Goal: Transaction & Acquisition: Book appointment/travel/reservation

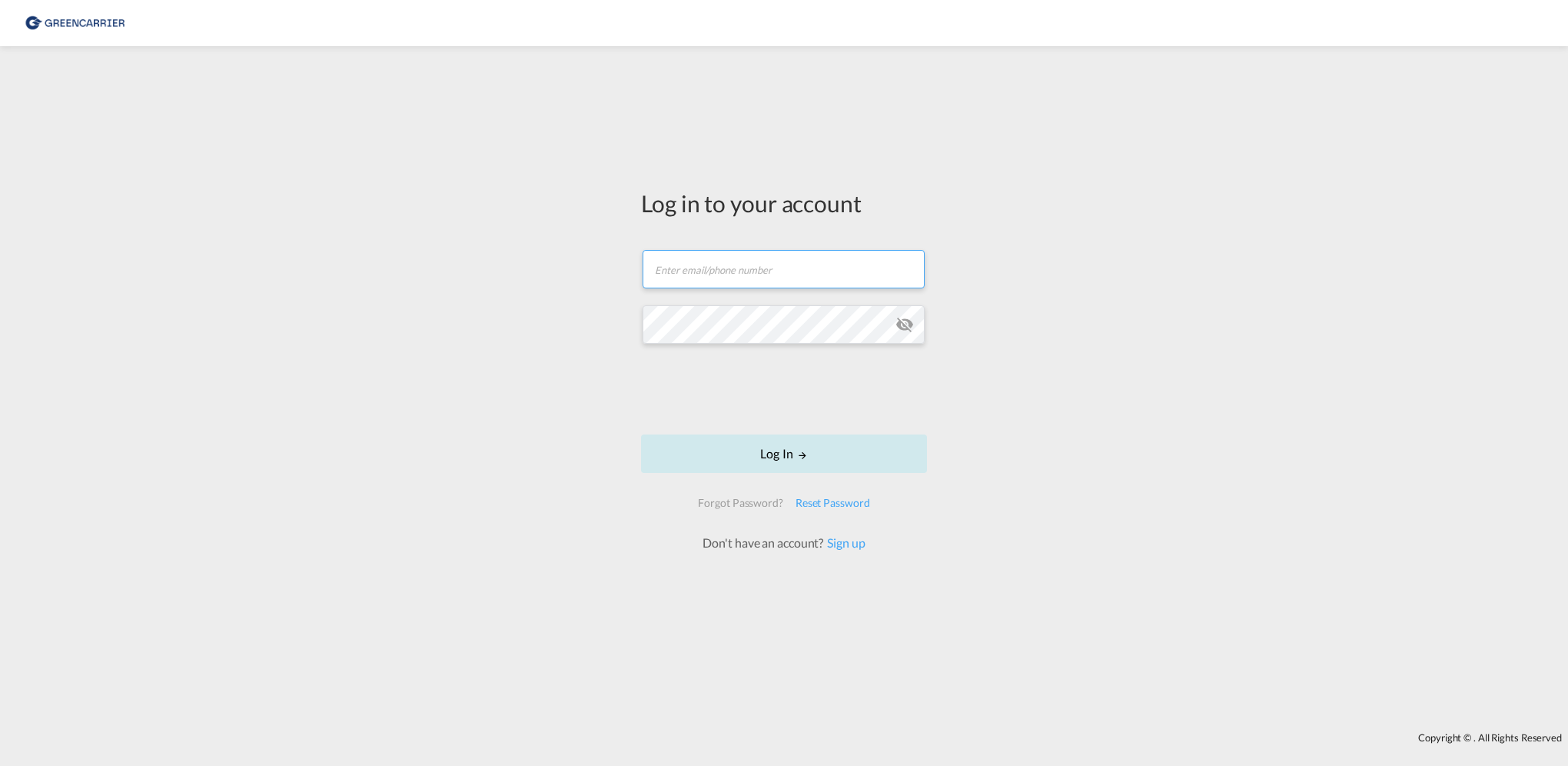
type input "[PERSON_NAME][EMAIL_ADDRESS][PERSON_NAME][DOMAIN_NAME]"
click at [787, 449] on button "Log In" at bounding box center [784, 454] width 286 height 38
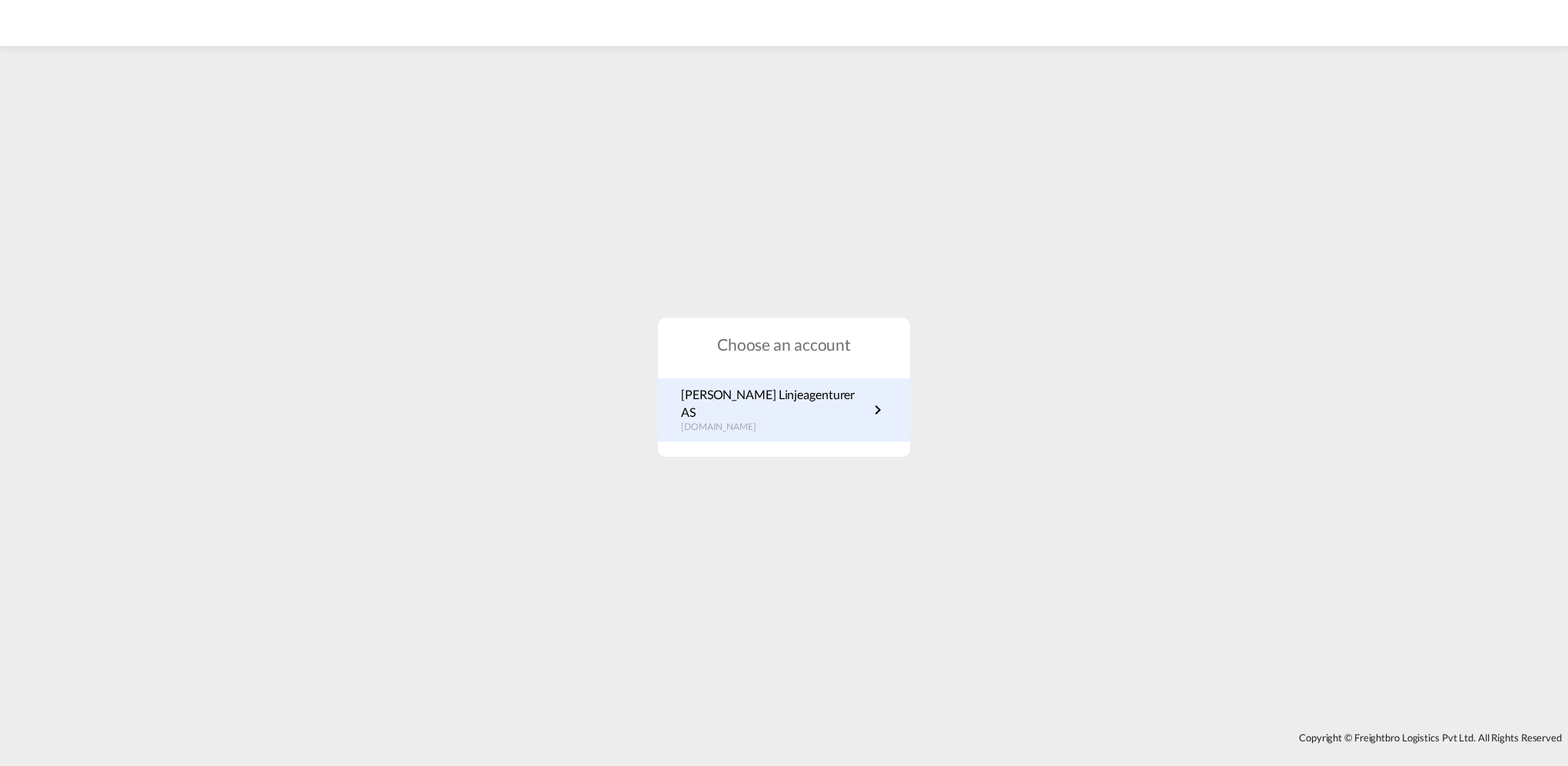
click at [756, 421] on p "[DOMAIN_NAME]" at bounding box center [775, 428] width 188 height 13
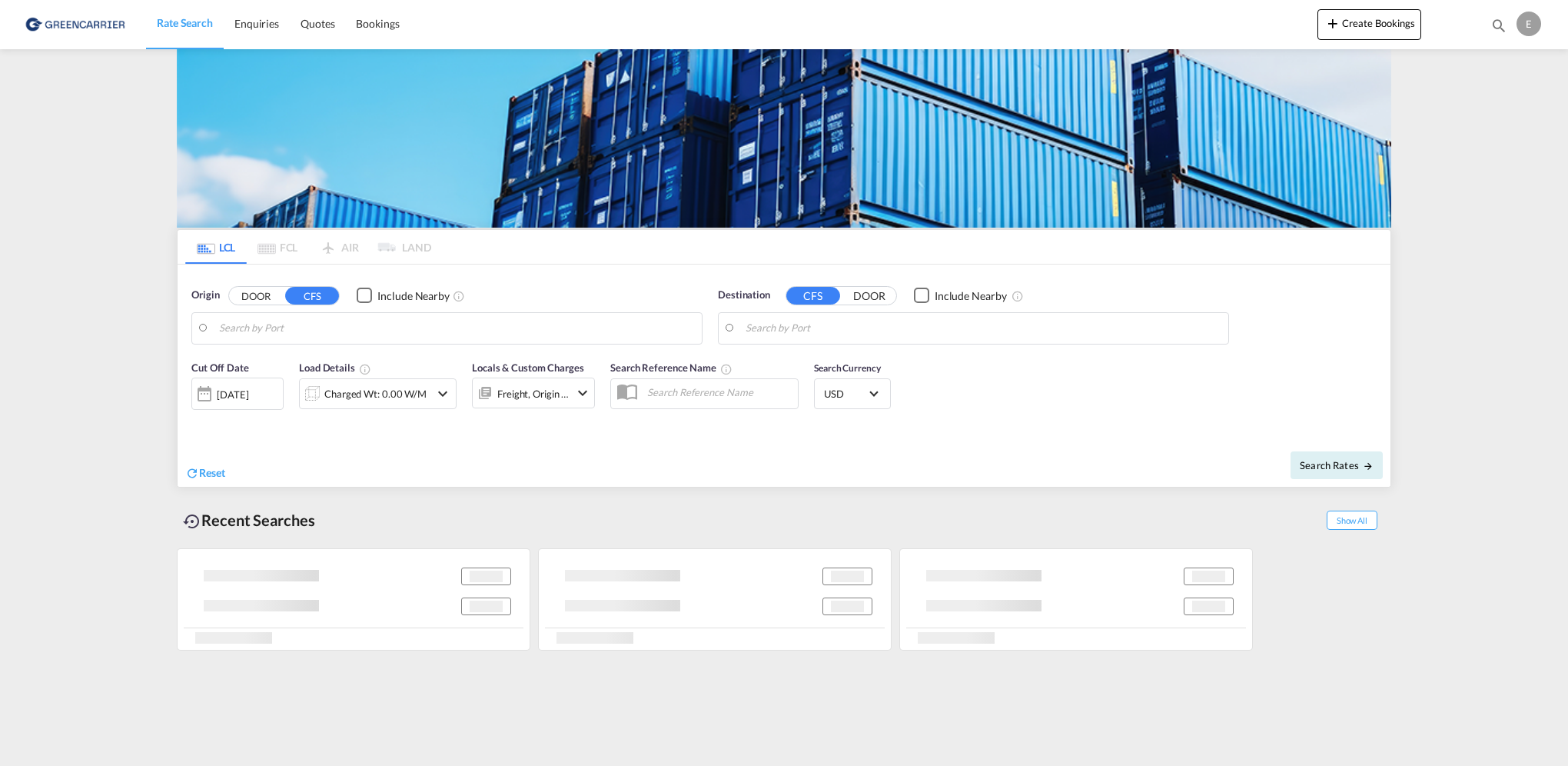
type input "[GEOGRAPHIC_DATA], NOOSL"
type input "Keelung (Chilung), TWKEL"
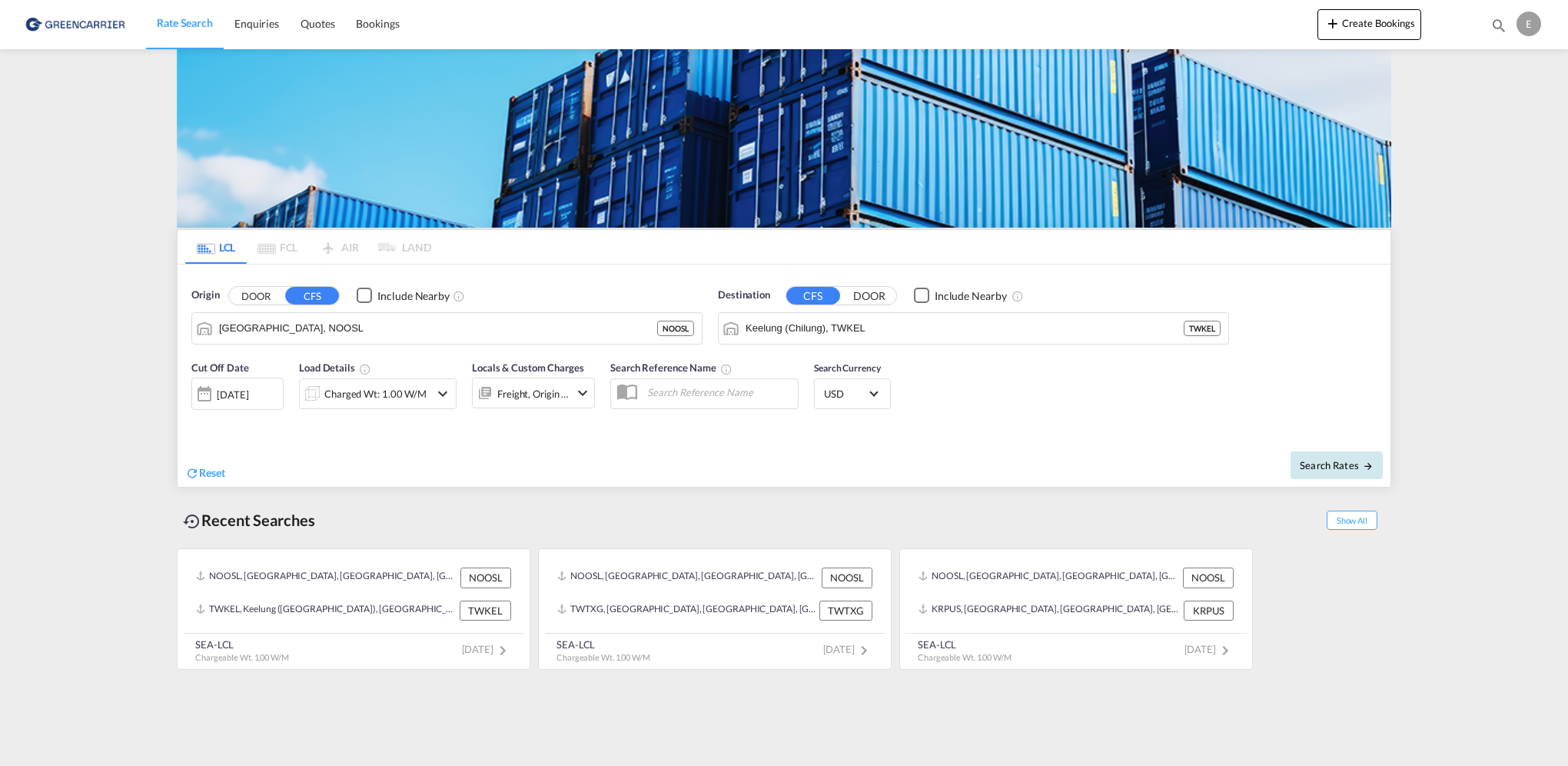
click at [1326, 460] on span "Search Rates" at bounding box center [1337, 465] width 73 height 13
type input "NOOSL to TWKEL / [DATE]"
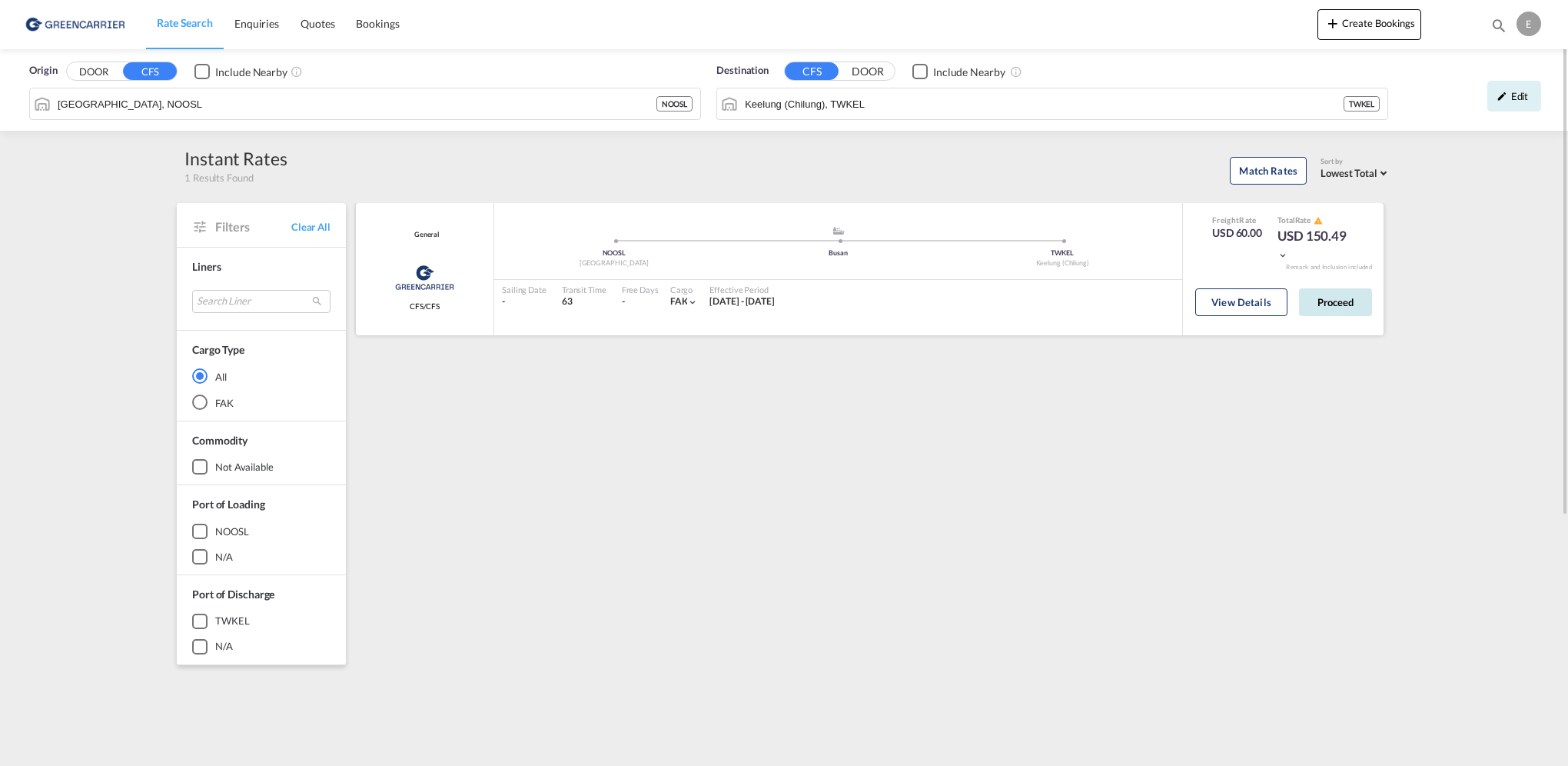
click at [1344, 302] on button "Proceed" at bounding box center [1335, 302] width 73 height 28
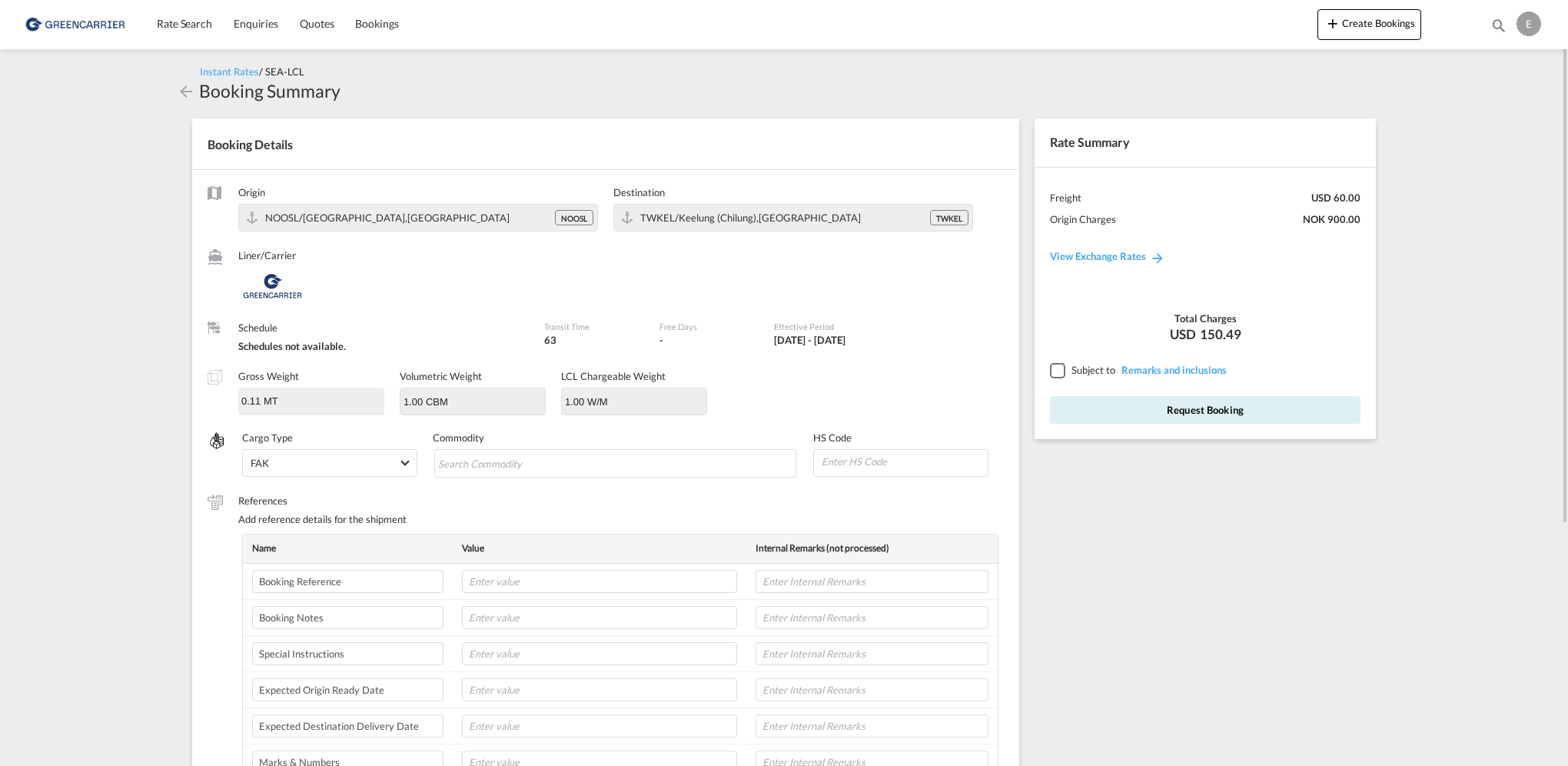
click at [286, 391] on input "0.11 MT" at bounding box center [311, 401] width 143 height 23
click at [209, 73] on span "Instant Rates" at bounding box center [229, 71] width 59 height 13
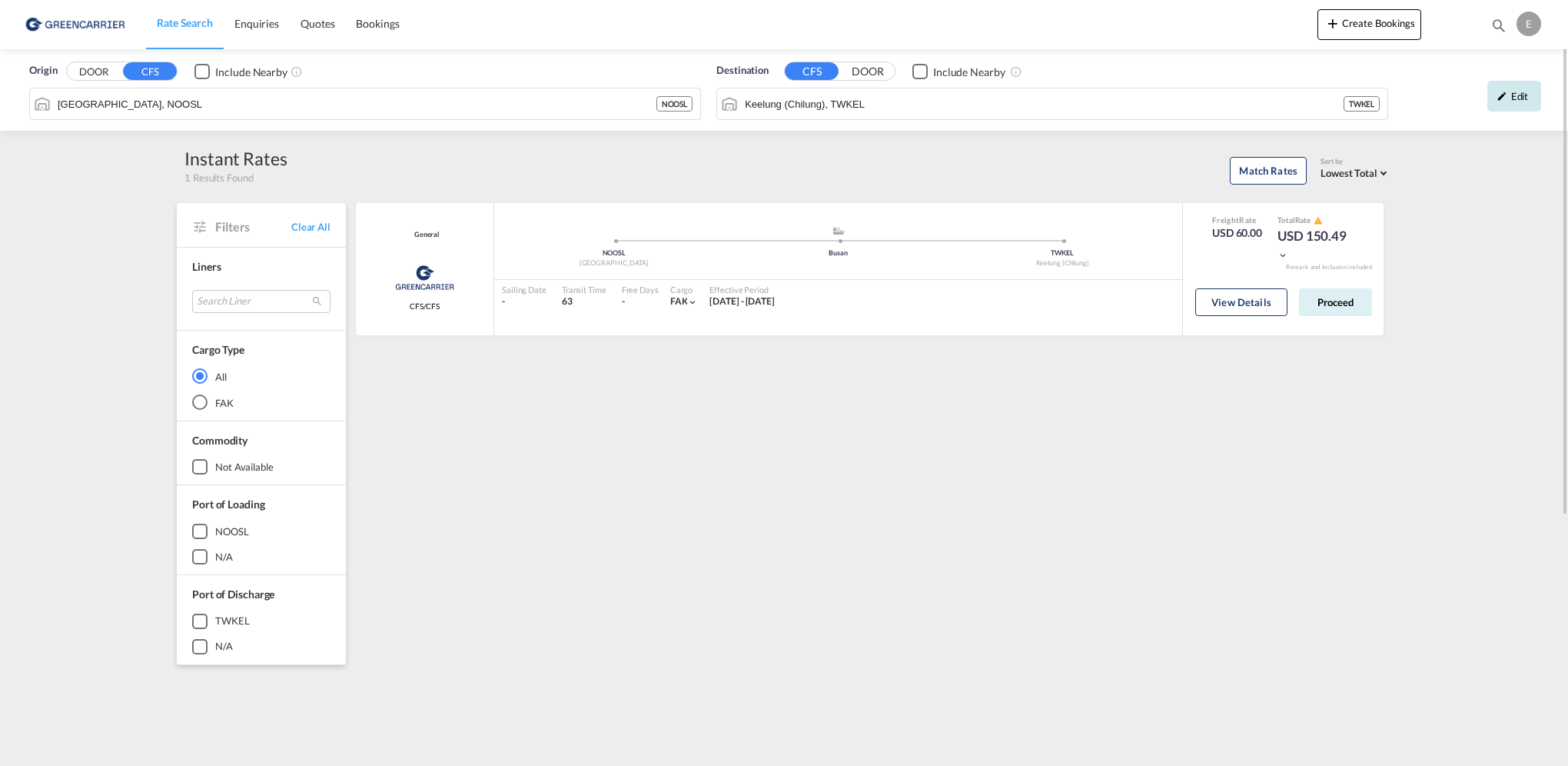
click at [1504, 98] on md-icon "icon-pencil" at bounding box center [1502, 96] width 11 height 11
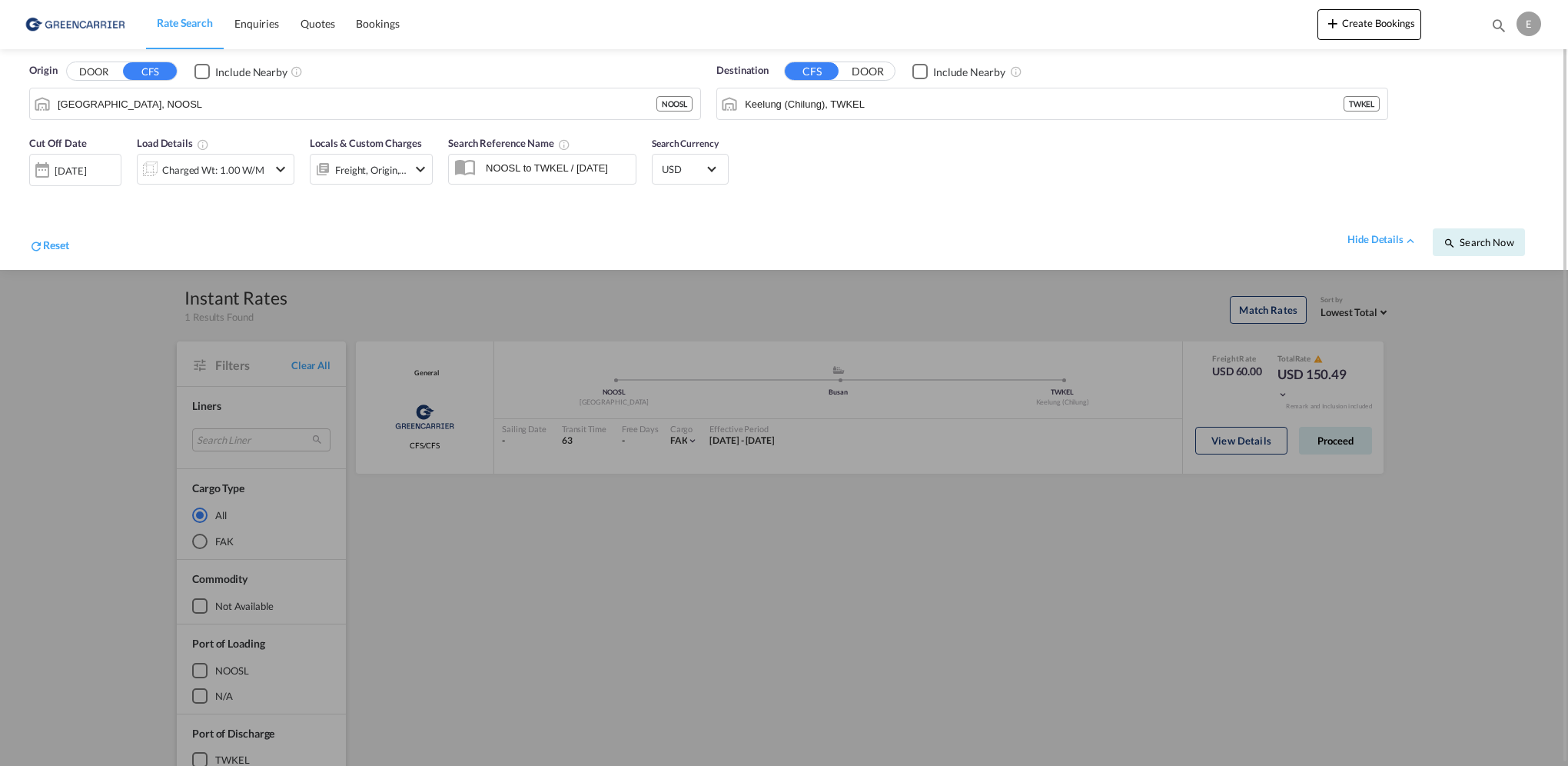
click at [286, 159] on div "Charged Wt: 1.00 W/M" at bounding box center [215, 169] width 158 height 31
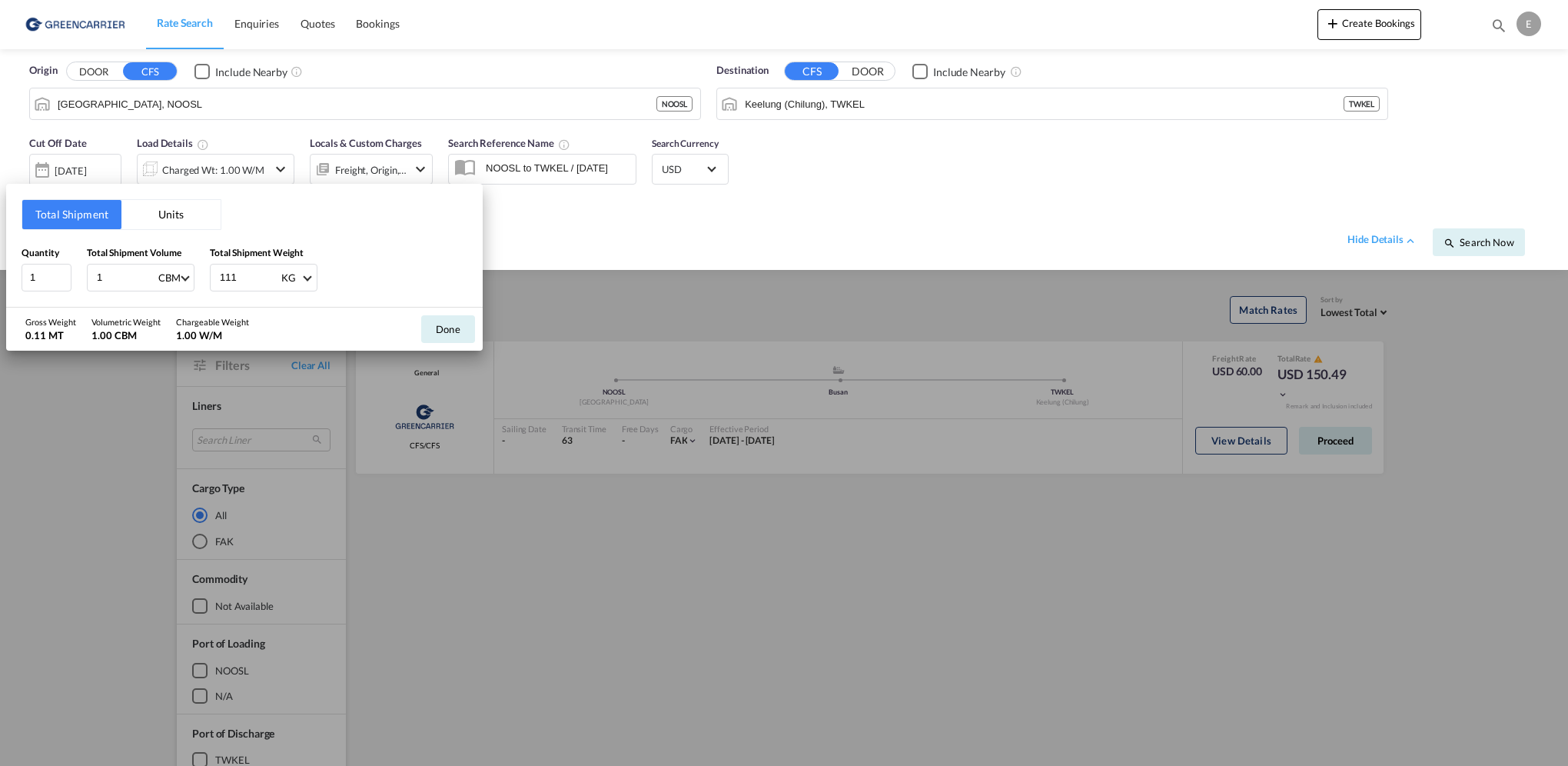
click at [161, 216] on button "Units" at bounding box center [170, 214] width 99 height 29
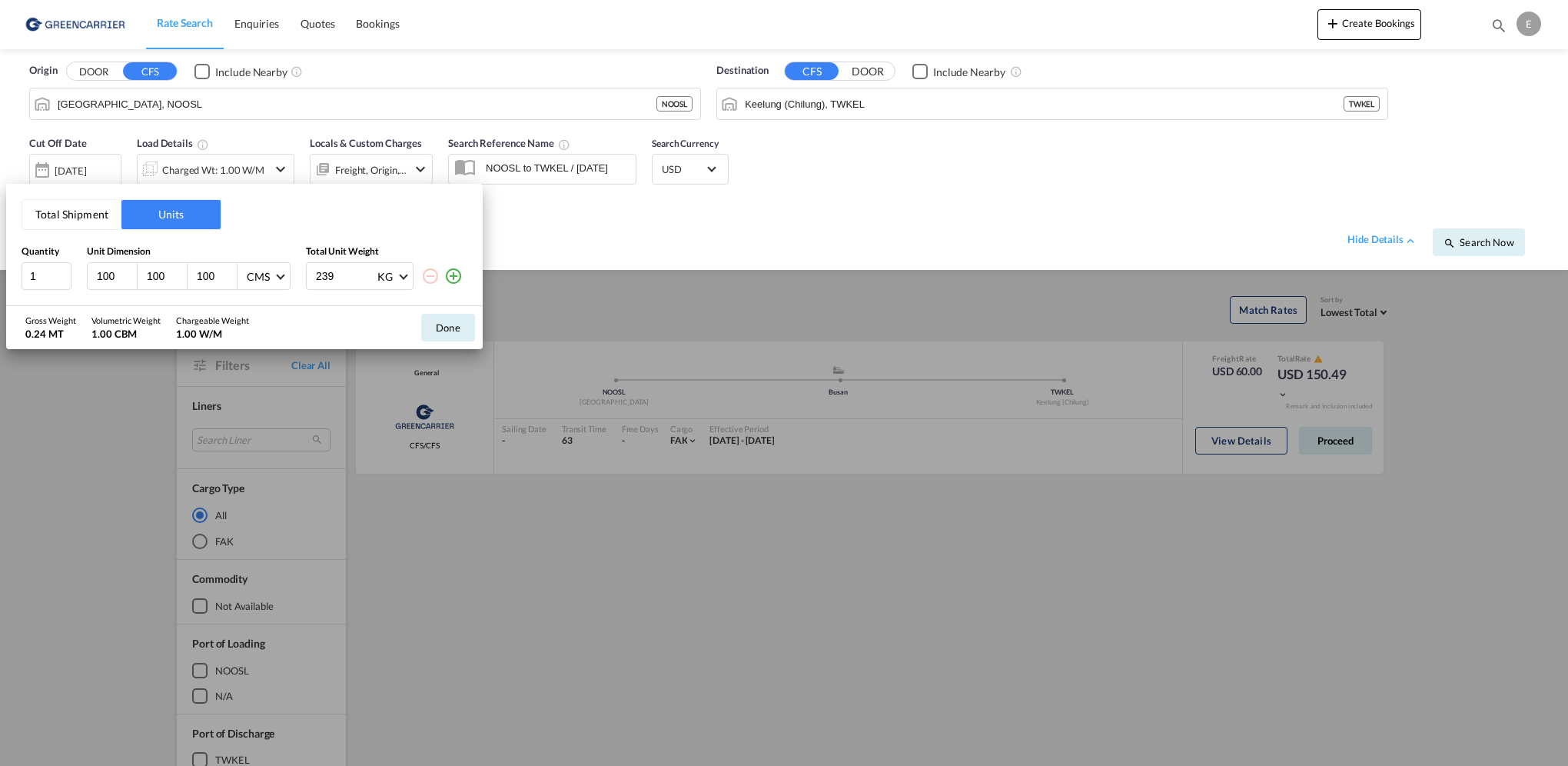
click at [458, 278] on md-icon "icon-plus-circle-outline" at bounding box center [453, 276] width 18 height 18
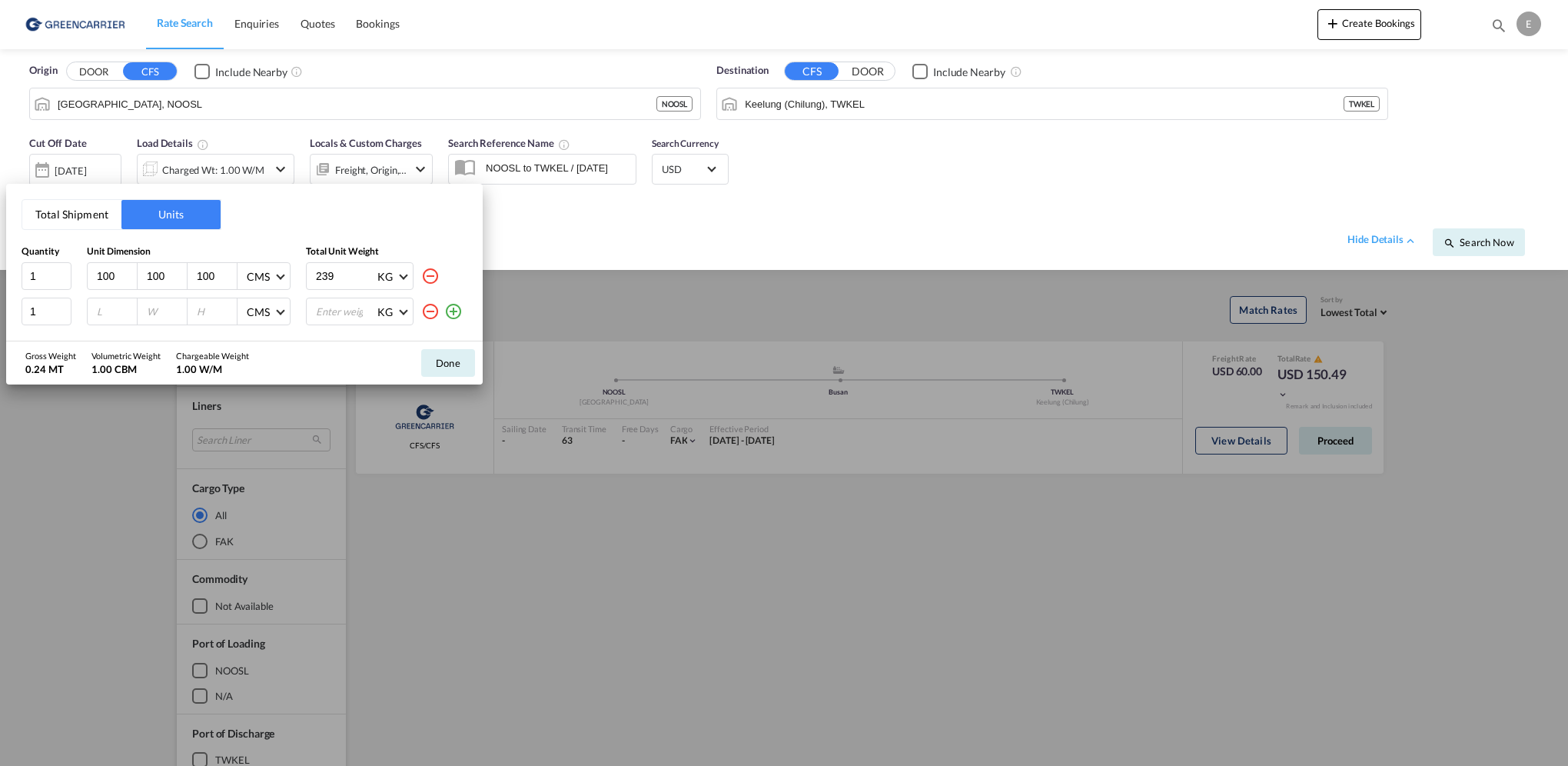
click at [454, 306] on md-icon "icon-plus-circle-outline" at bounding box center [453, 312] width 18 height 18
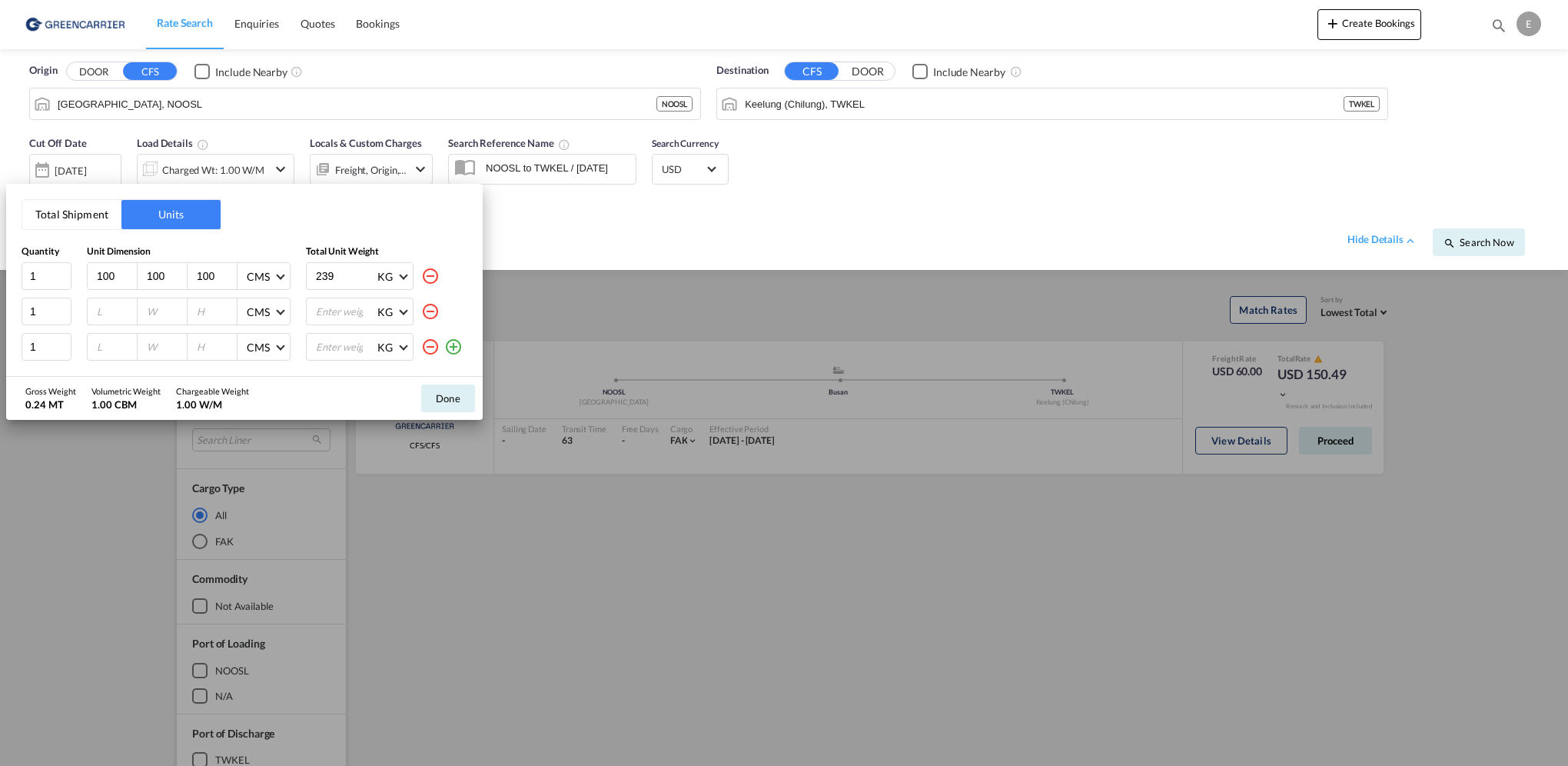
click at [451, 349] on md-icon "icon-plus-circle-outline" at bounding box center [453, 347] width 18 height 18
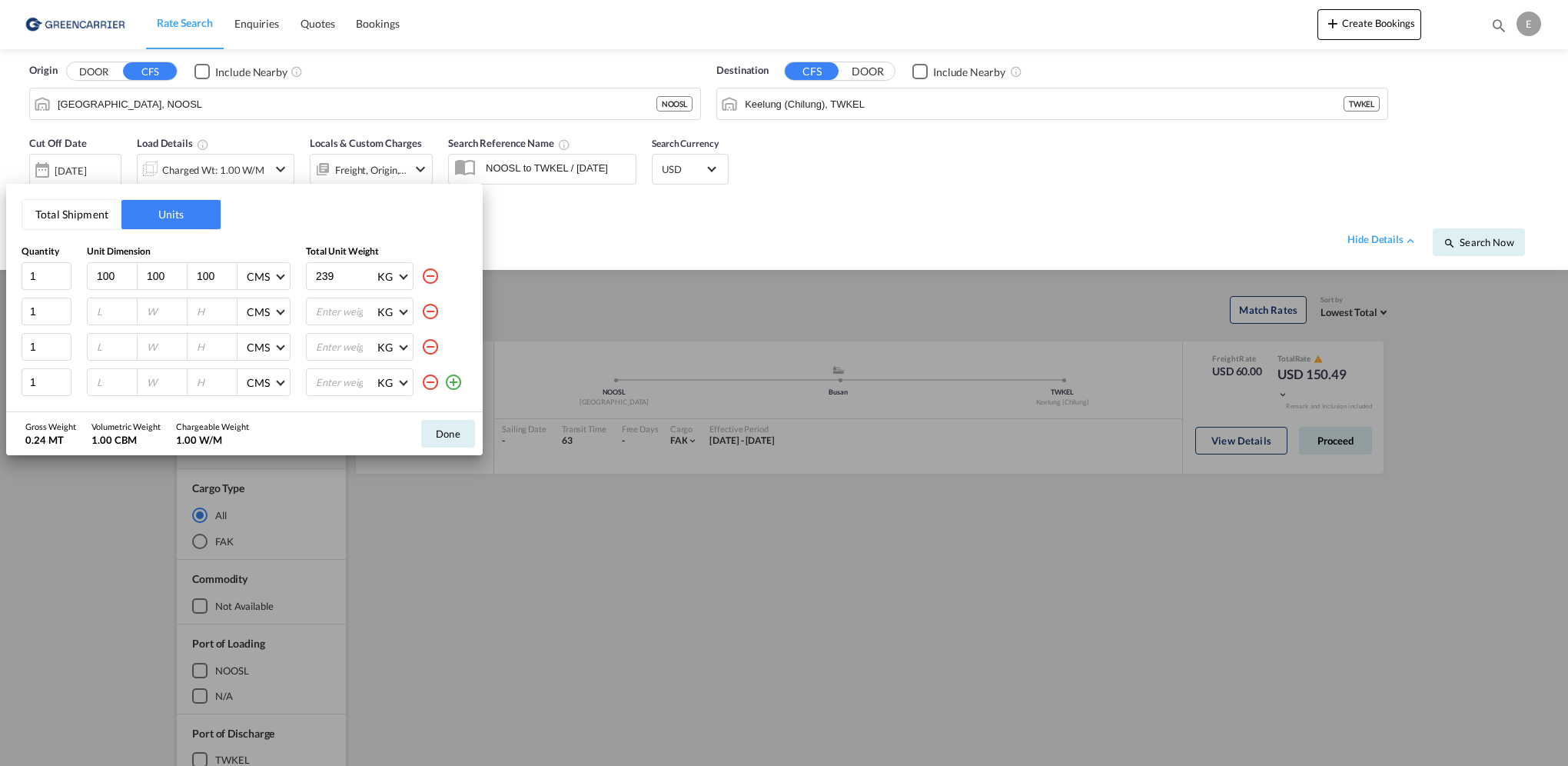
click at [454, 388] on md-icon "icon-plus-circle-outline" at bounding box center [453, 383] width 18 height 18
drag, startPoint x: 43, startPoint y: 282, endPoint x: 28, endPoint y: 276, distance: 16.2
click at [28, 276] on input "1" at bounding box center [47, 276] width 50 height 28
type input "2"
type input "120"
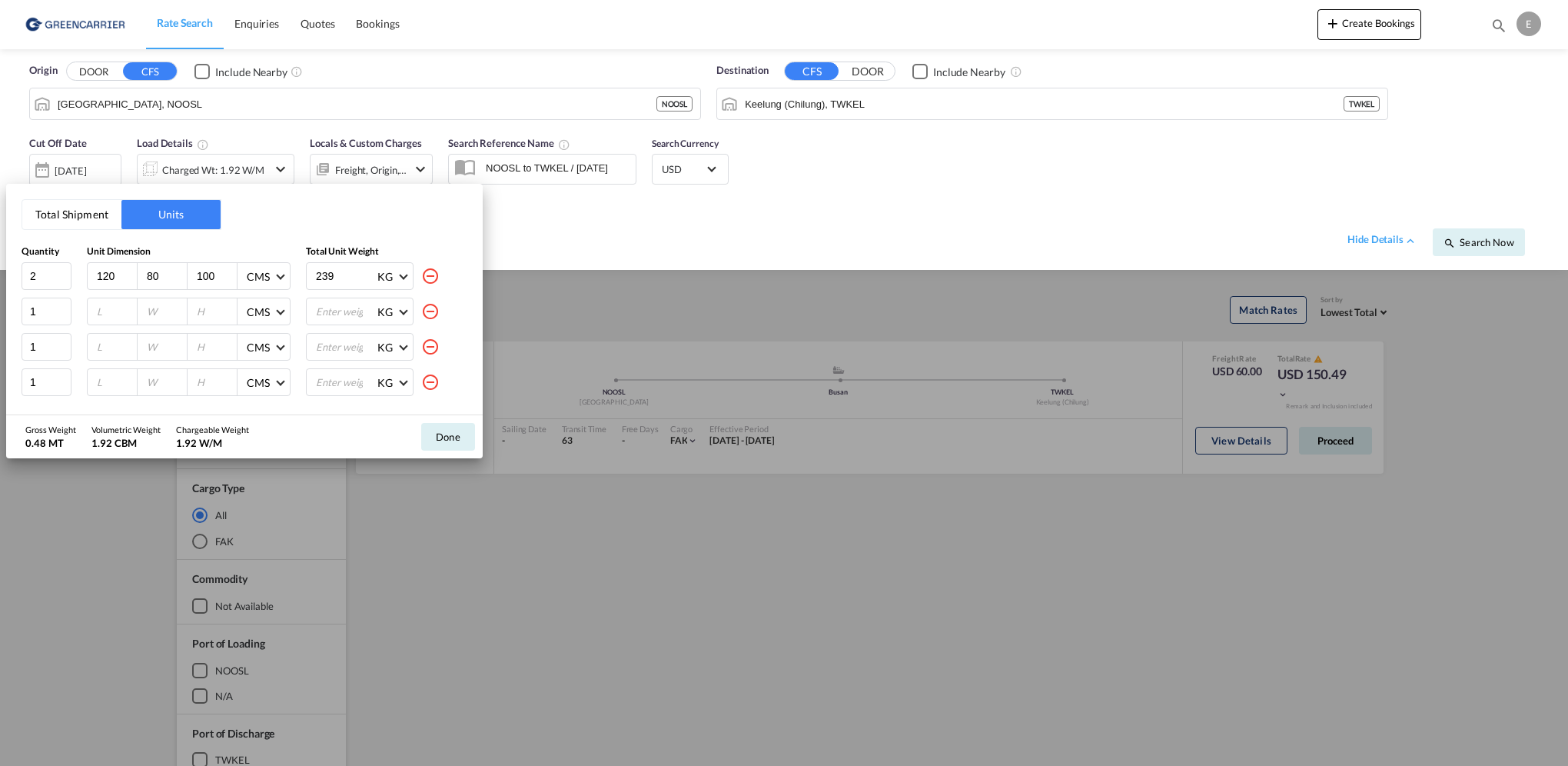
type input "80"
type input "200"
type input "1943"
type input "2"
type input "120"
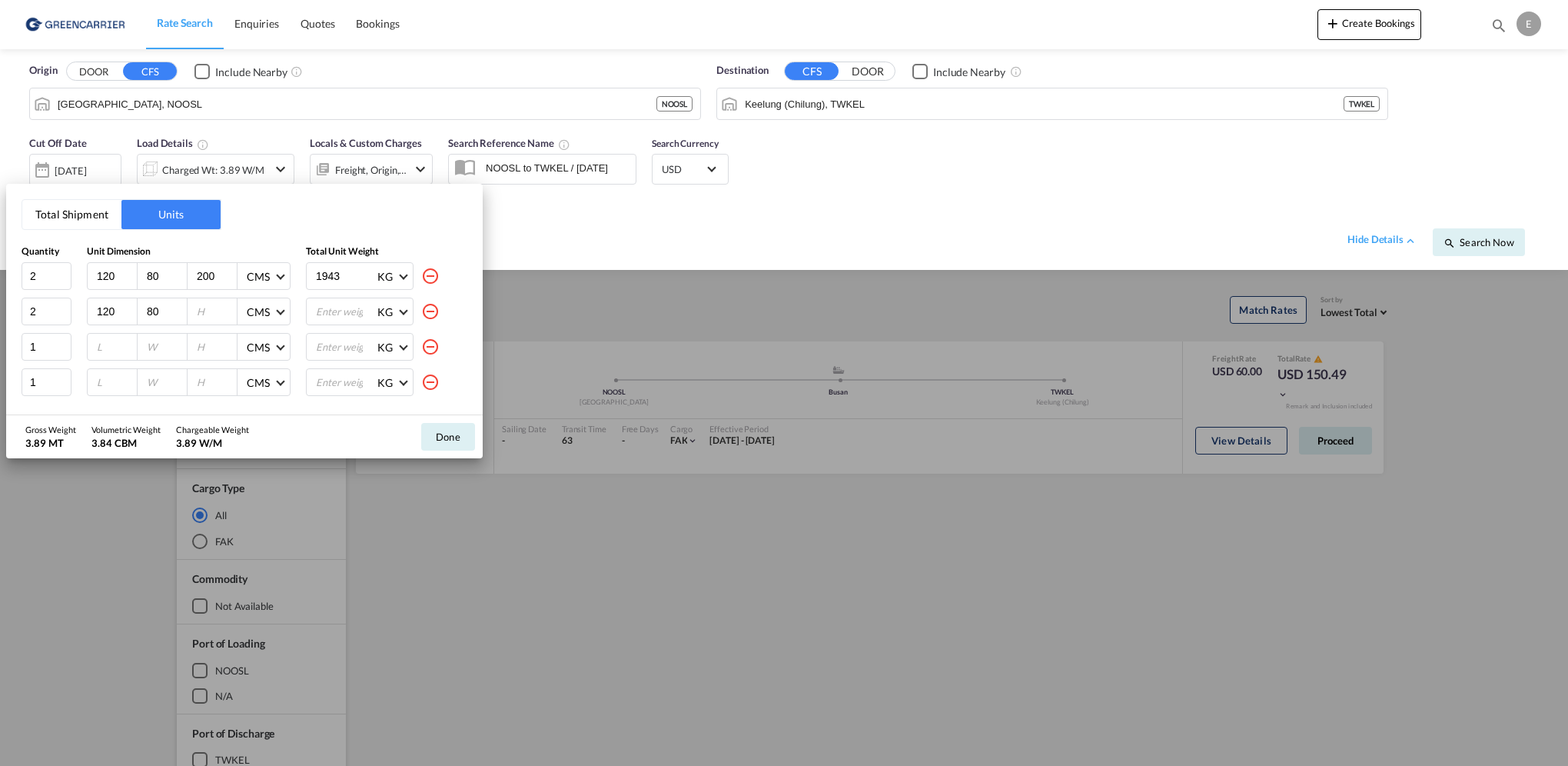
type input "80"
type input "156"
type input "1716"
type input "120"
type input "80"
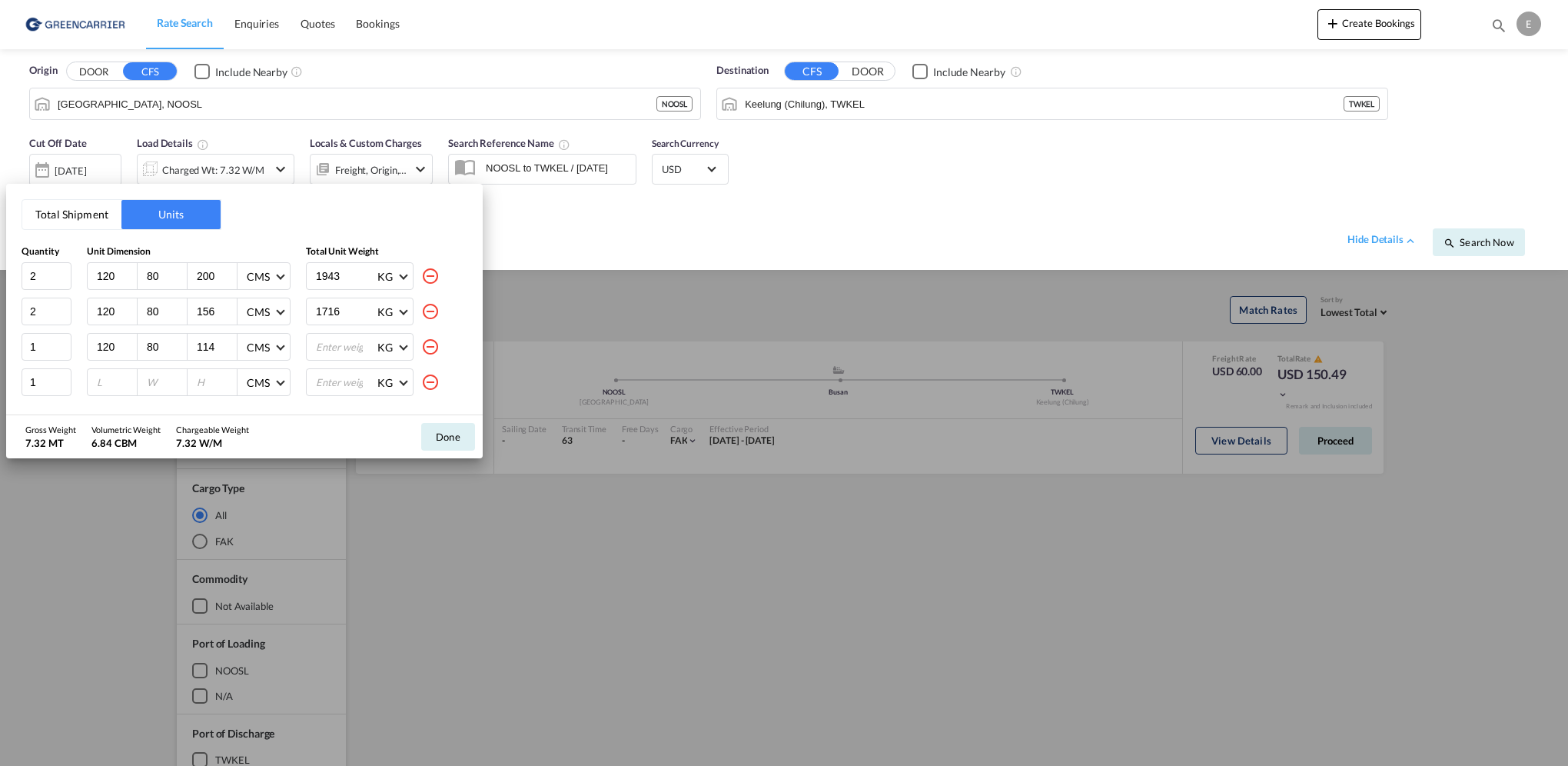
type input "114"
type input "610"
type input "120"
type input "80"
type input "160"
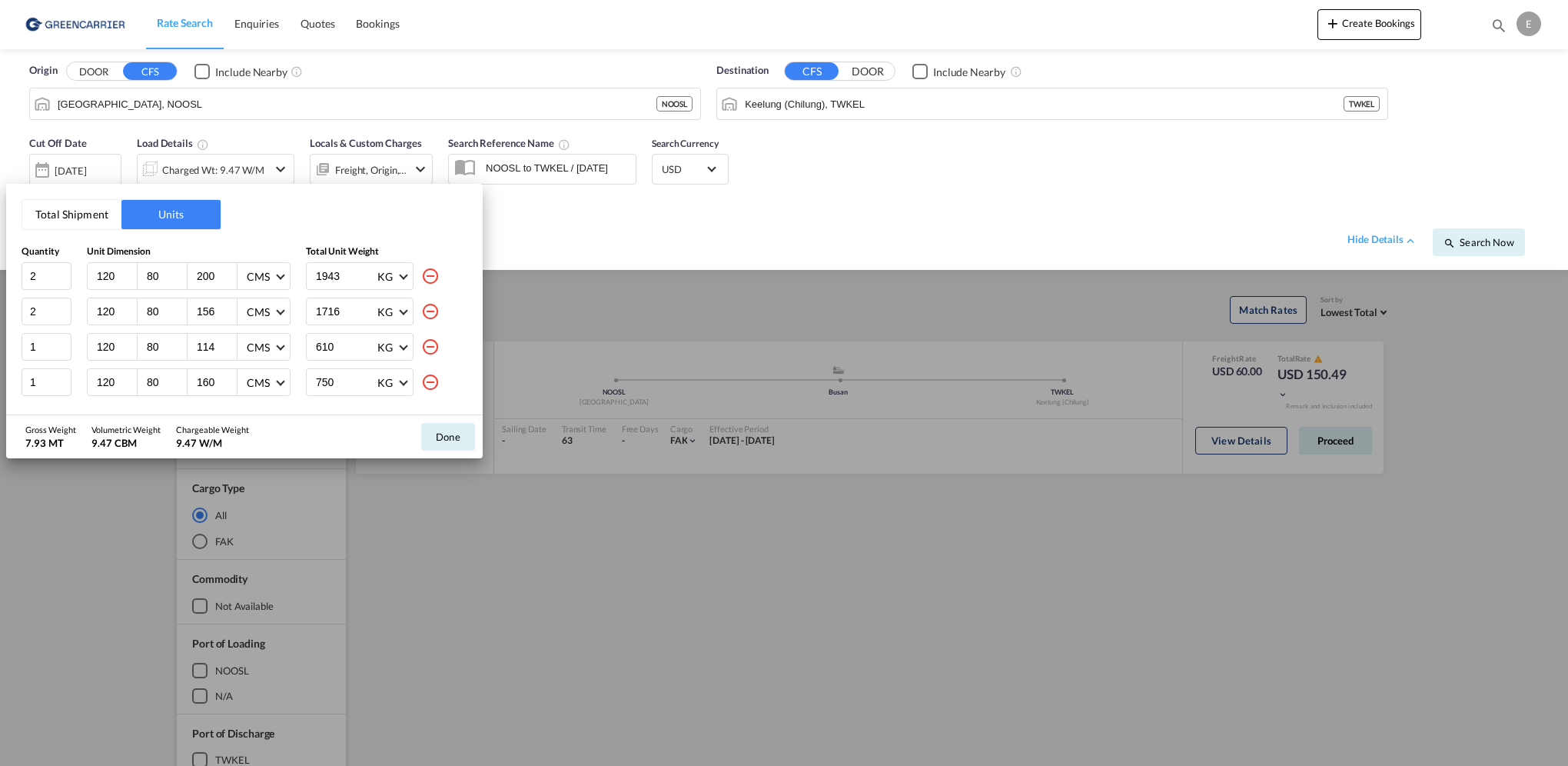
type input "750"
type input "120"
type input "80"
type input "158"
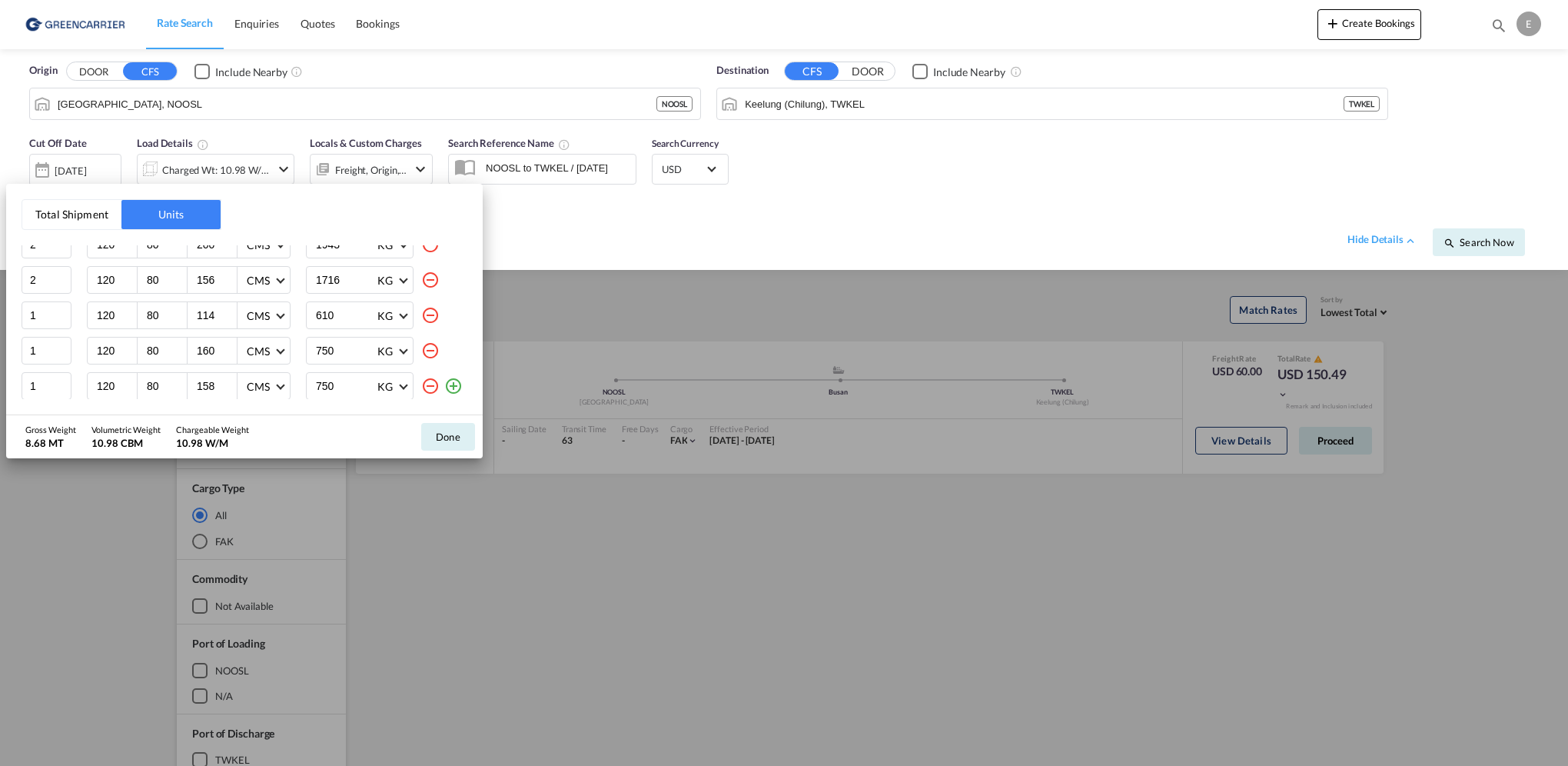
type input "750"
click at [449, 434] on button "Done" at bounding box center [448, 436] width 53 height 28
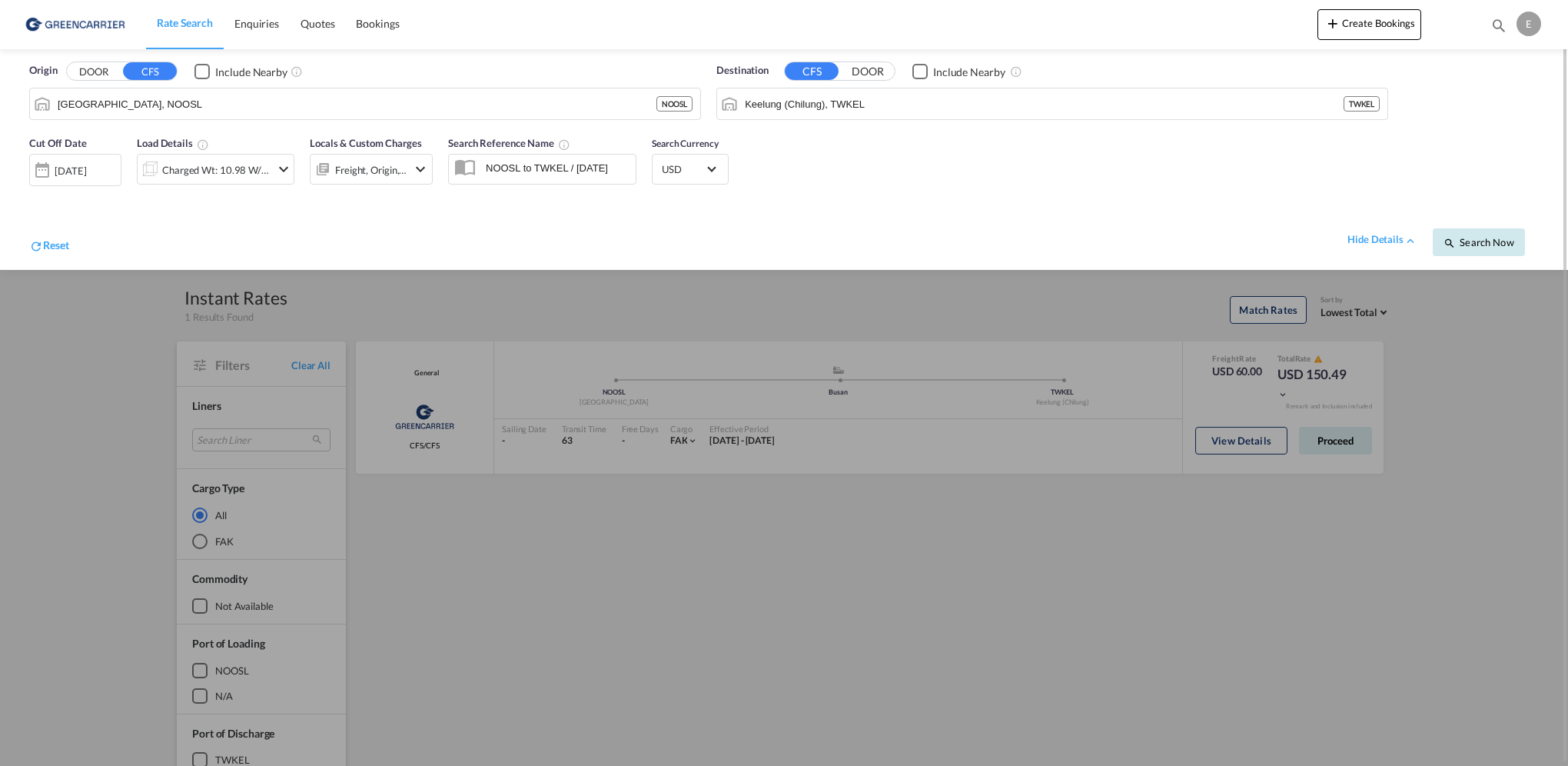
click at [1507, 237] on span "Search Now" at bounding box center [1479, 242] width 70 height 13
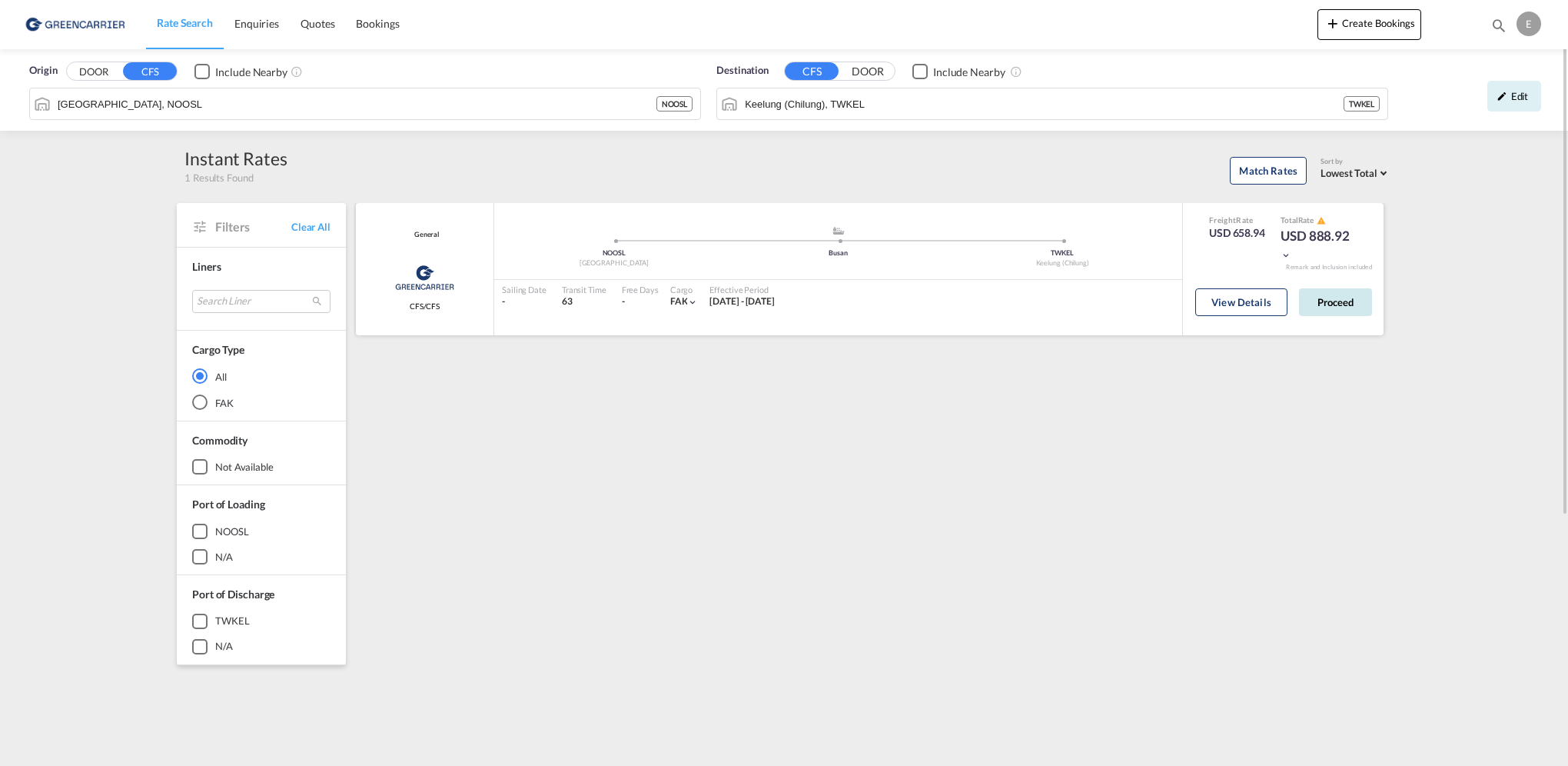
click at [1334, 303] on button "Proceed" at bounding box center [1335, 302] width 73 height 28
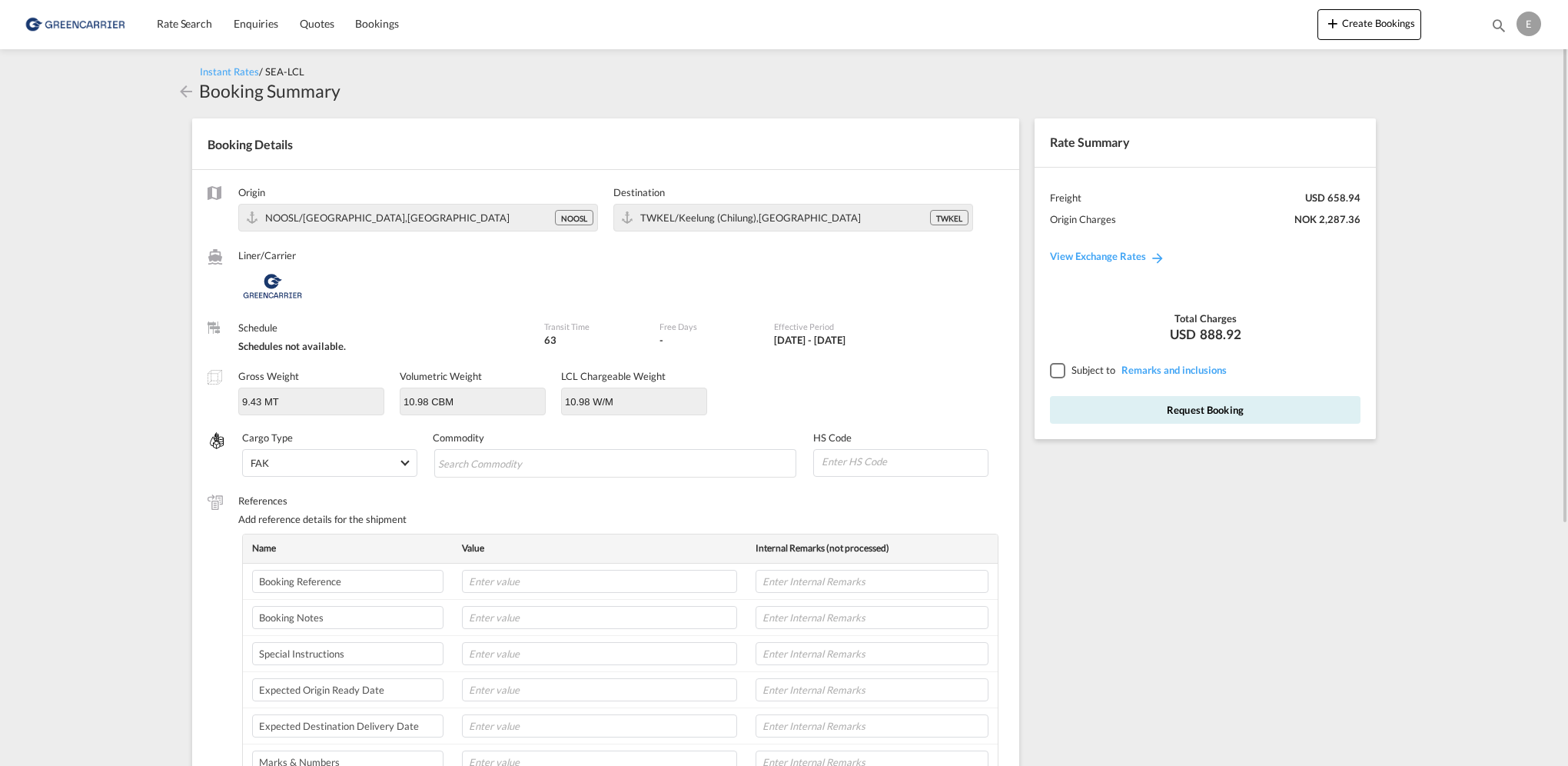
click at [185, 97] on md-icon "icon-arrow-left" at bounding box center [186, 92] width 18 height 18
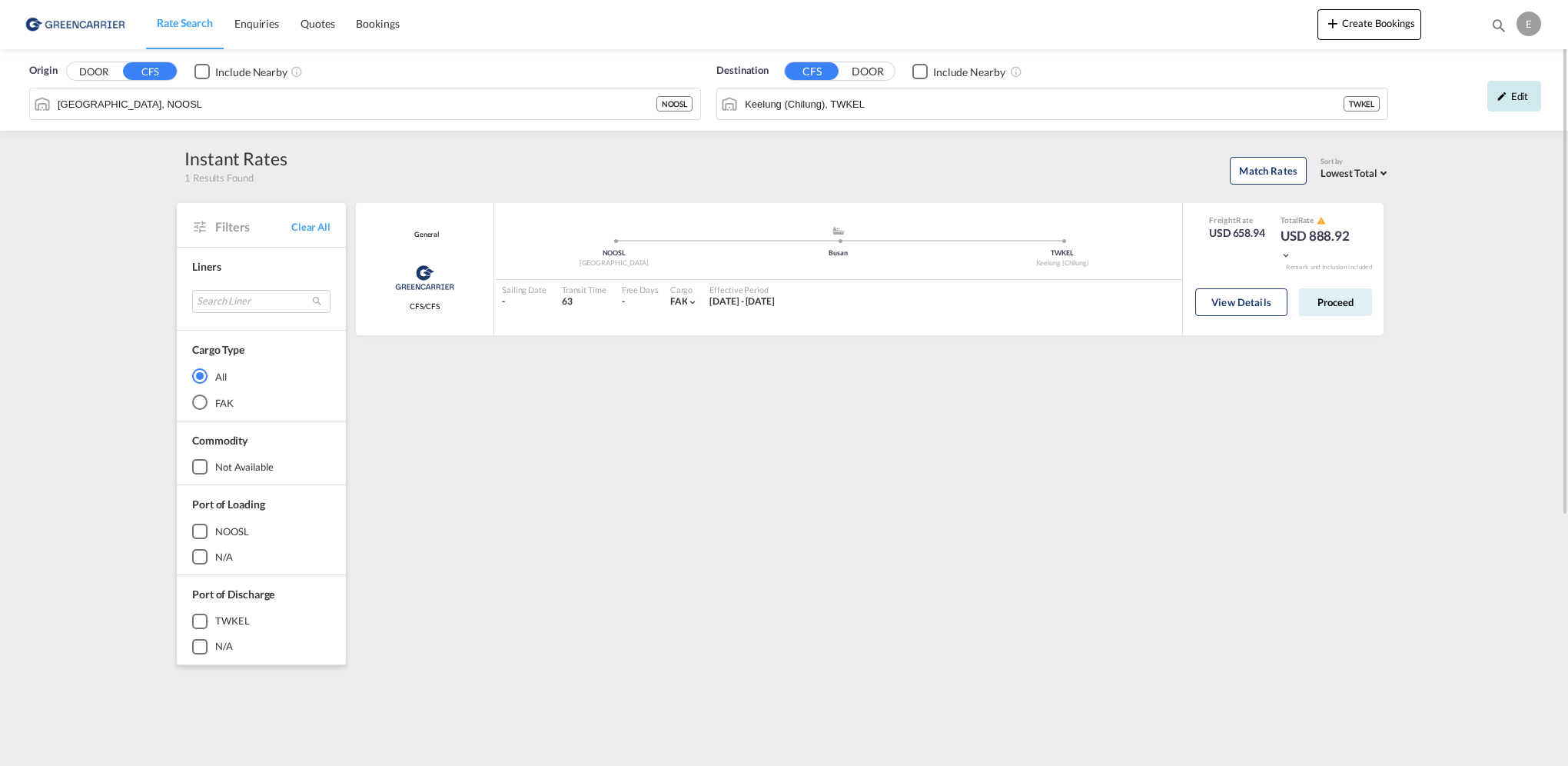
click at [1527, 101] on div "Edit" at bounding box center [1515, 96] width 53 height 31
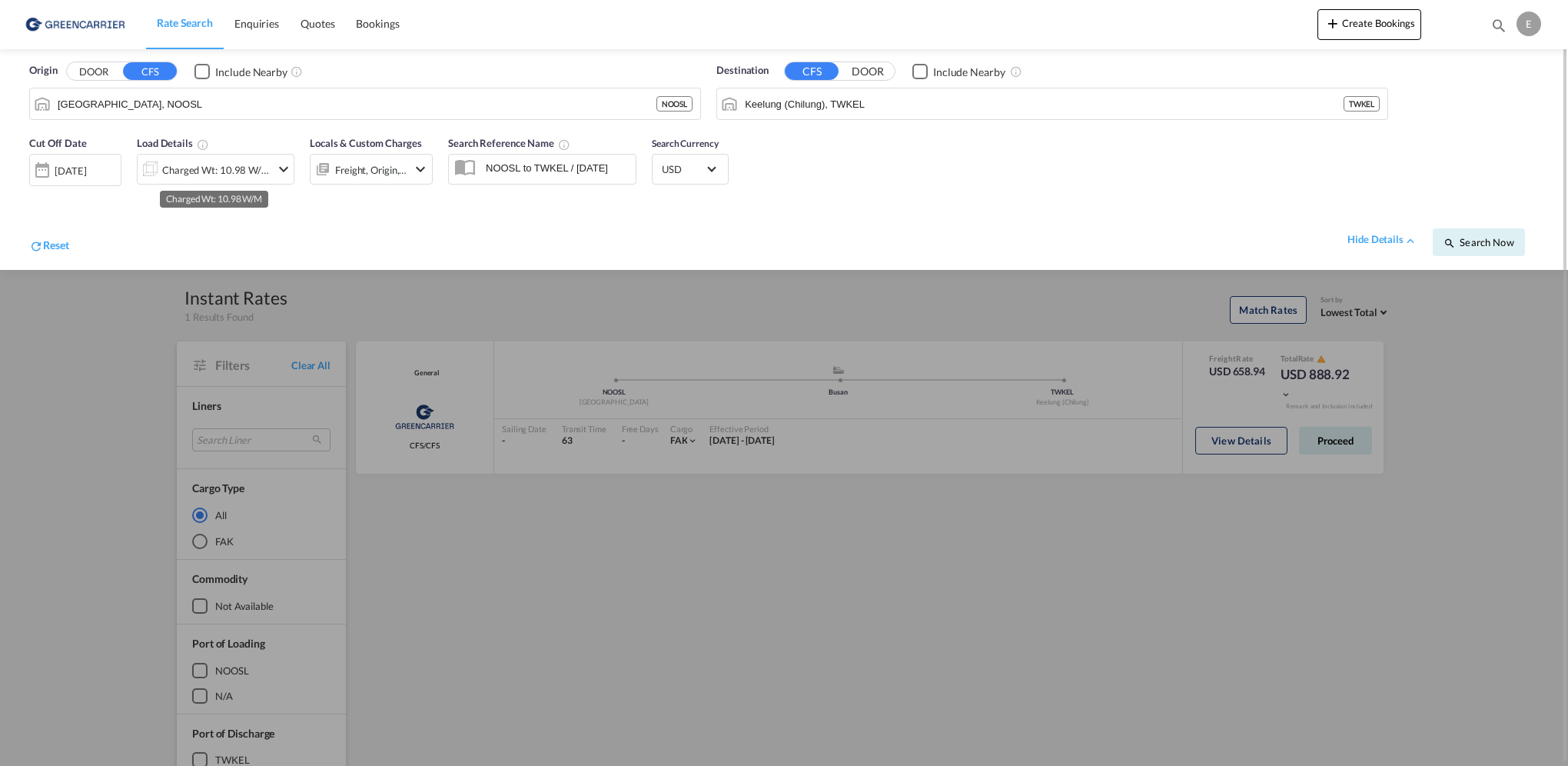
click at [275, 170] on md-icon "icon-chevron-down" at bounding box center [284, 170] width 18 height 18
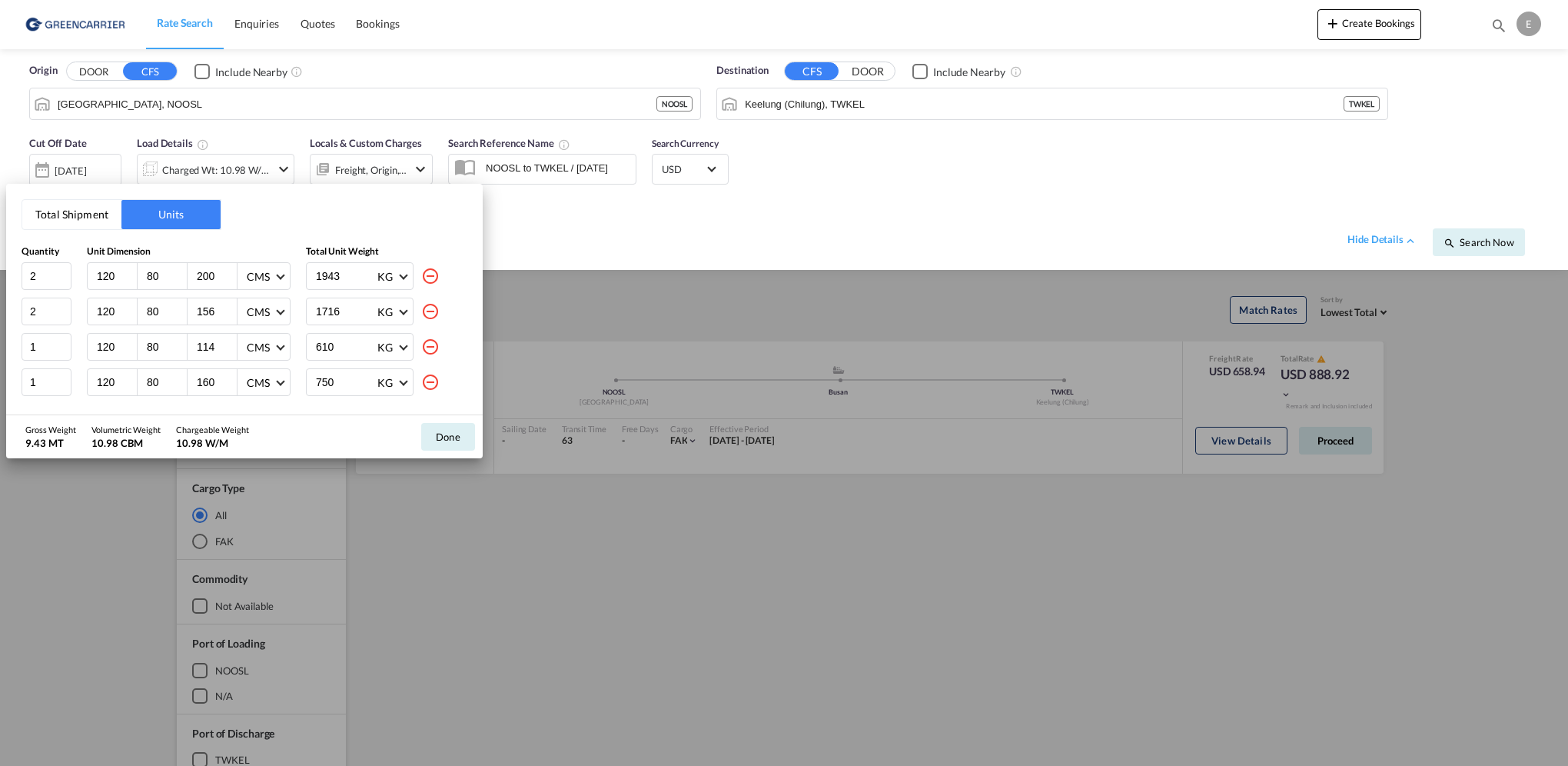
drag, startPoint x: 332, startPoint y: 275, endPoint x: 286, endPoint y: 279, distance: 46.2
click at [286, 279] on div "2 120 80 200 CMS CMS Inches 1943 KG KG LB" at bounding box center [245, 276] width 446 height 28
type input "975"
type input "856"
click at [451, 438] on button "Done" at bounding box center [448, 436] width 53 height 28
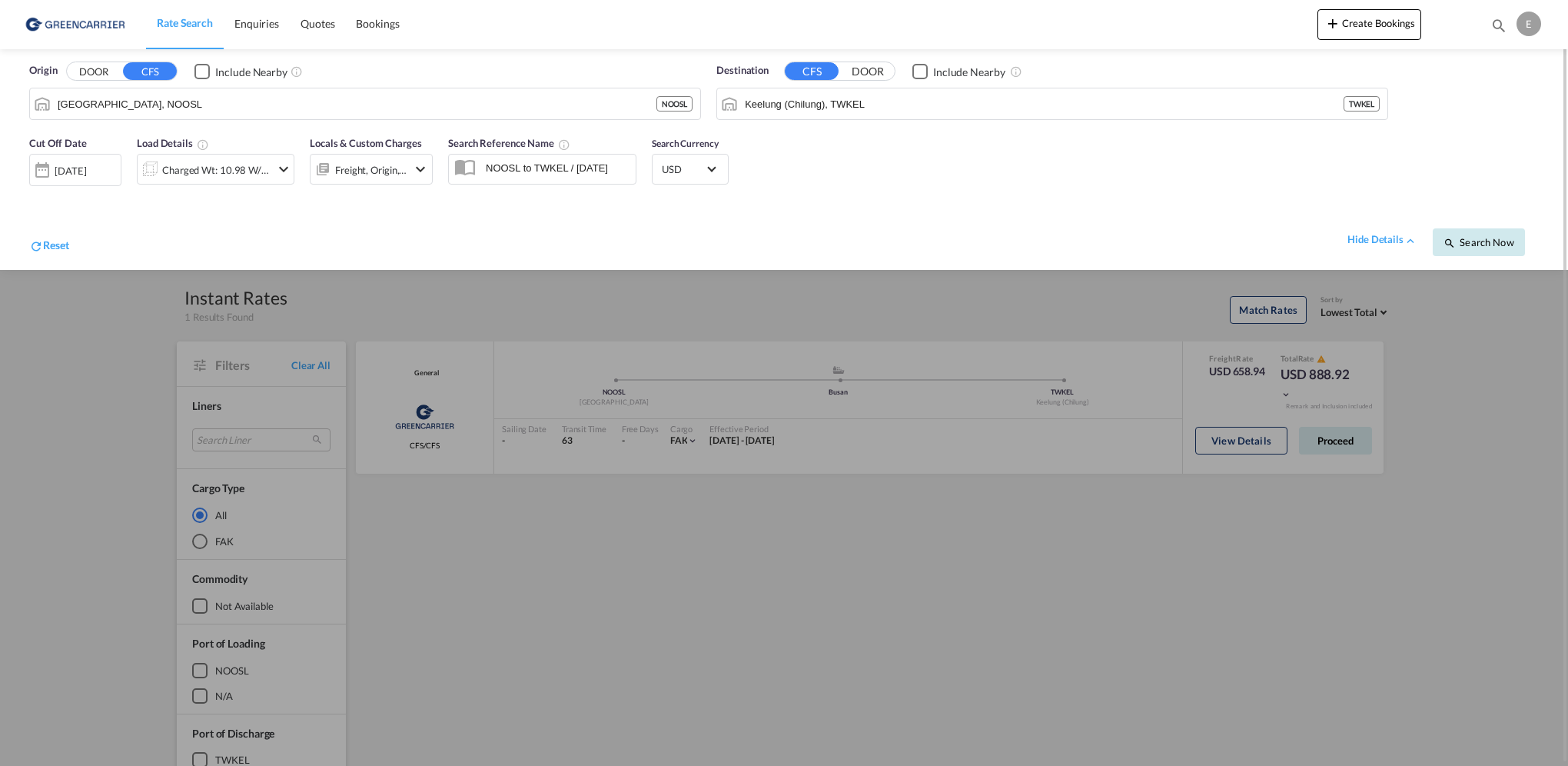
click at [1491, 244] on span "Search Now" at bounding box center [1479, 242] width 70 height 13
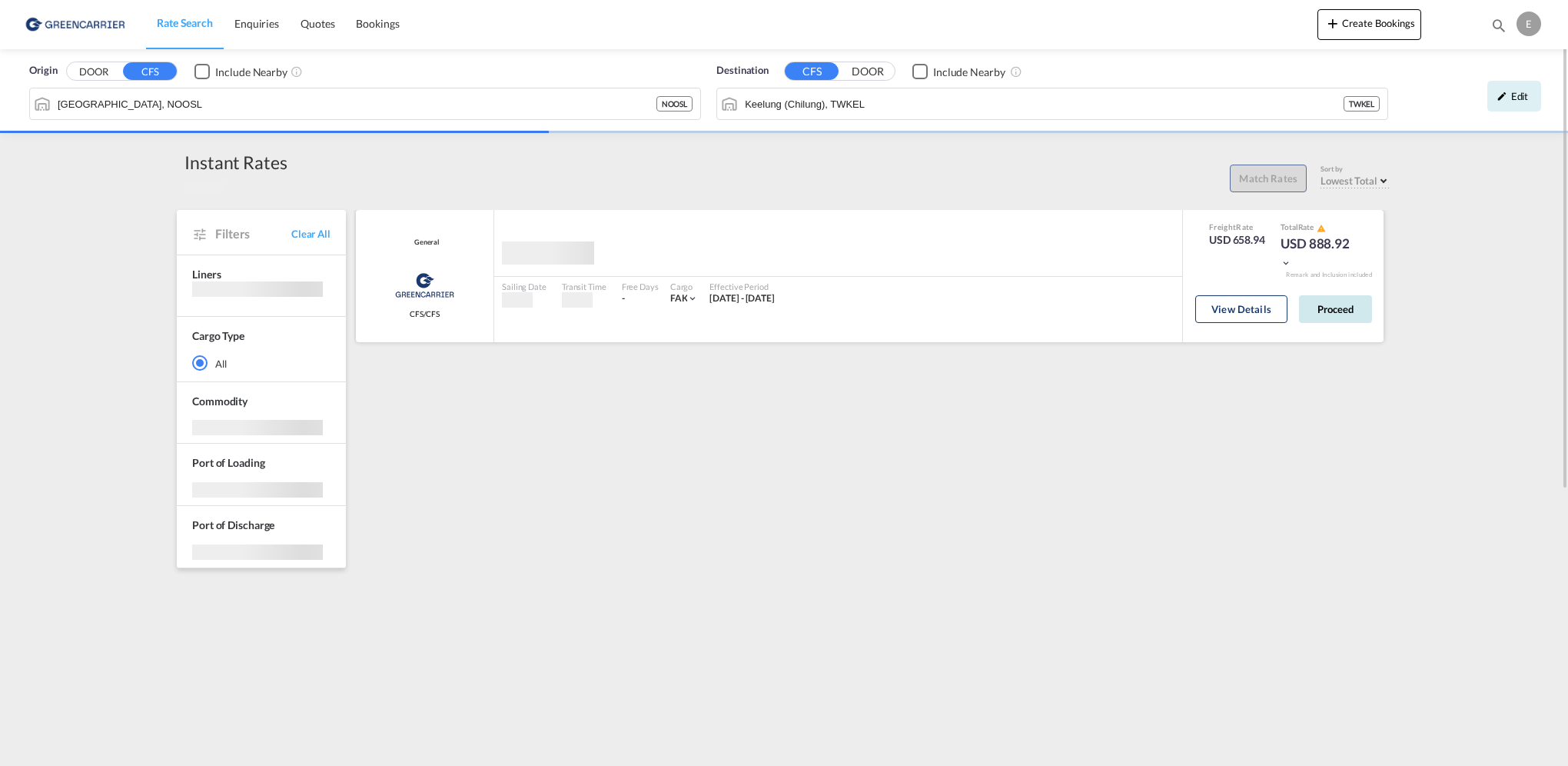
click at [1358, 306] on button "Proceed" at bounding box center [1335, 309] width 73 height 28
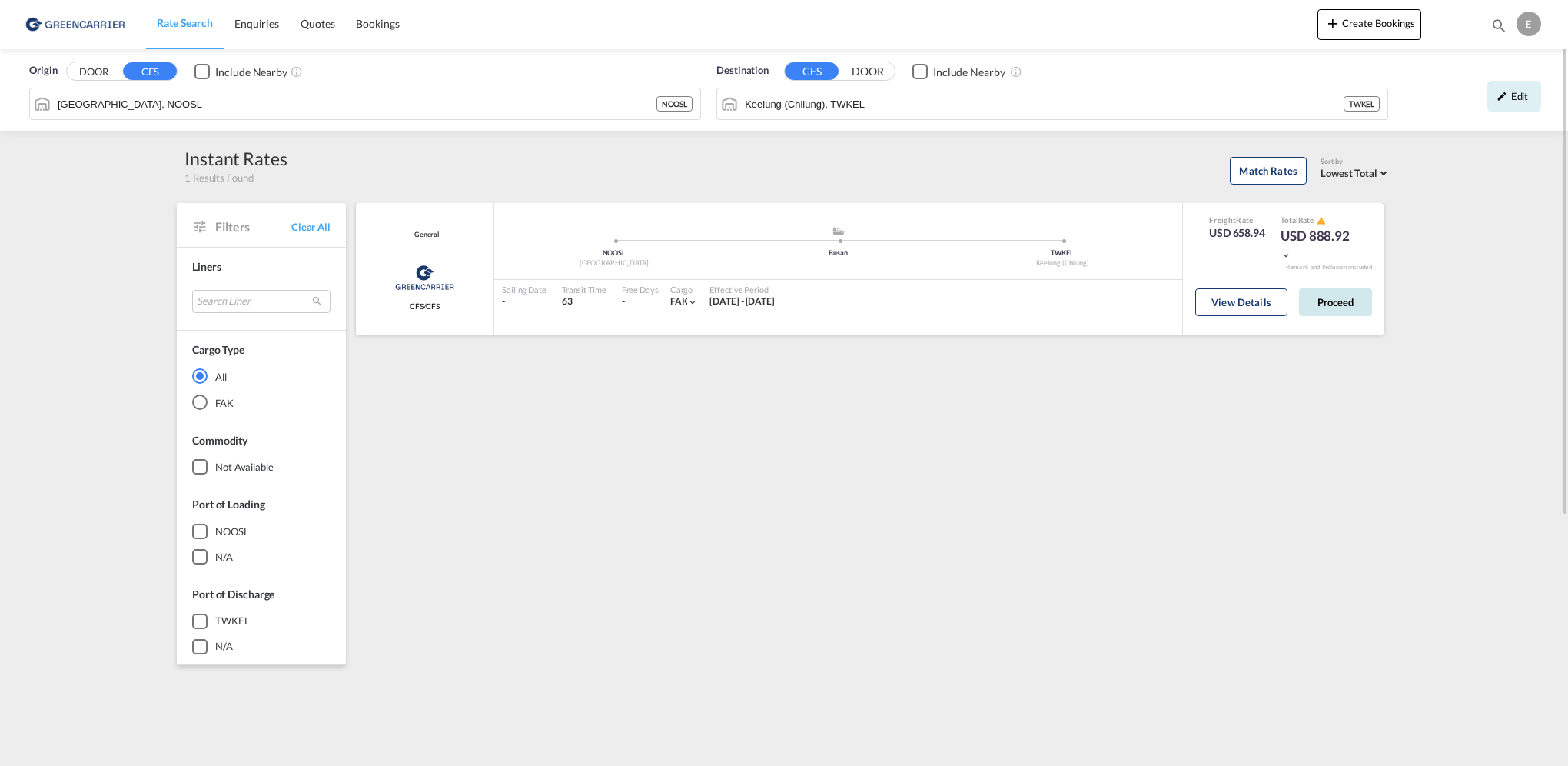
click at [1338, 298] on button "Proceed" at bounding box center [1335, 302] width 73 height 28
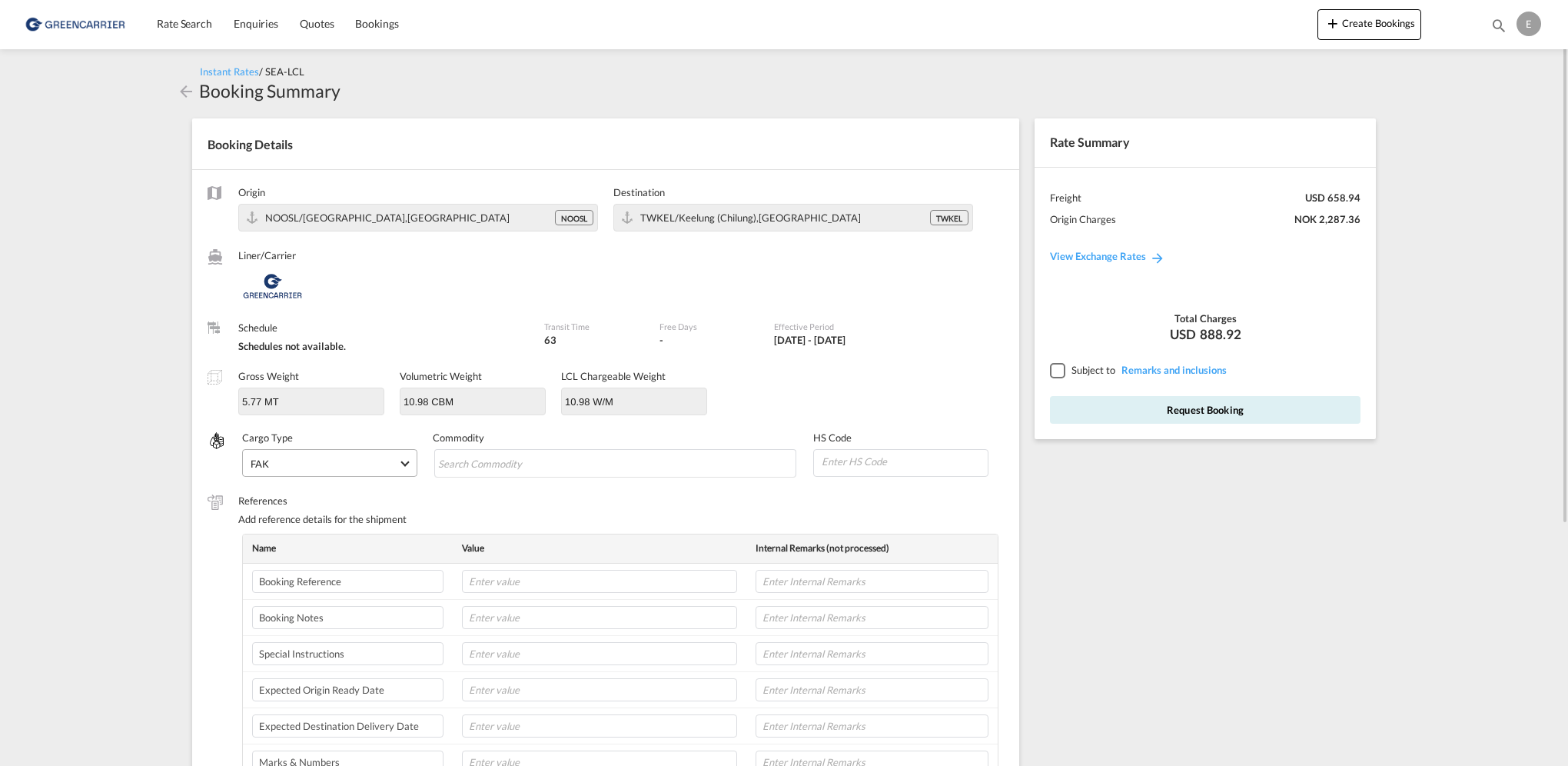
click at [298, 461] on span "FAK" at bounding box center [324, 464] width 148 height 14
click at [298, 461] on md-option "FAK" at bounding box center [332, 463] width 190 height 37
click at [483, 452] on input "Search Commodity" at bounding box center [508, 463] width 141 height 24
type input "b"
type input "BEER"
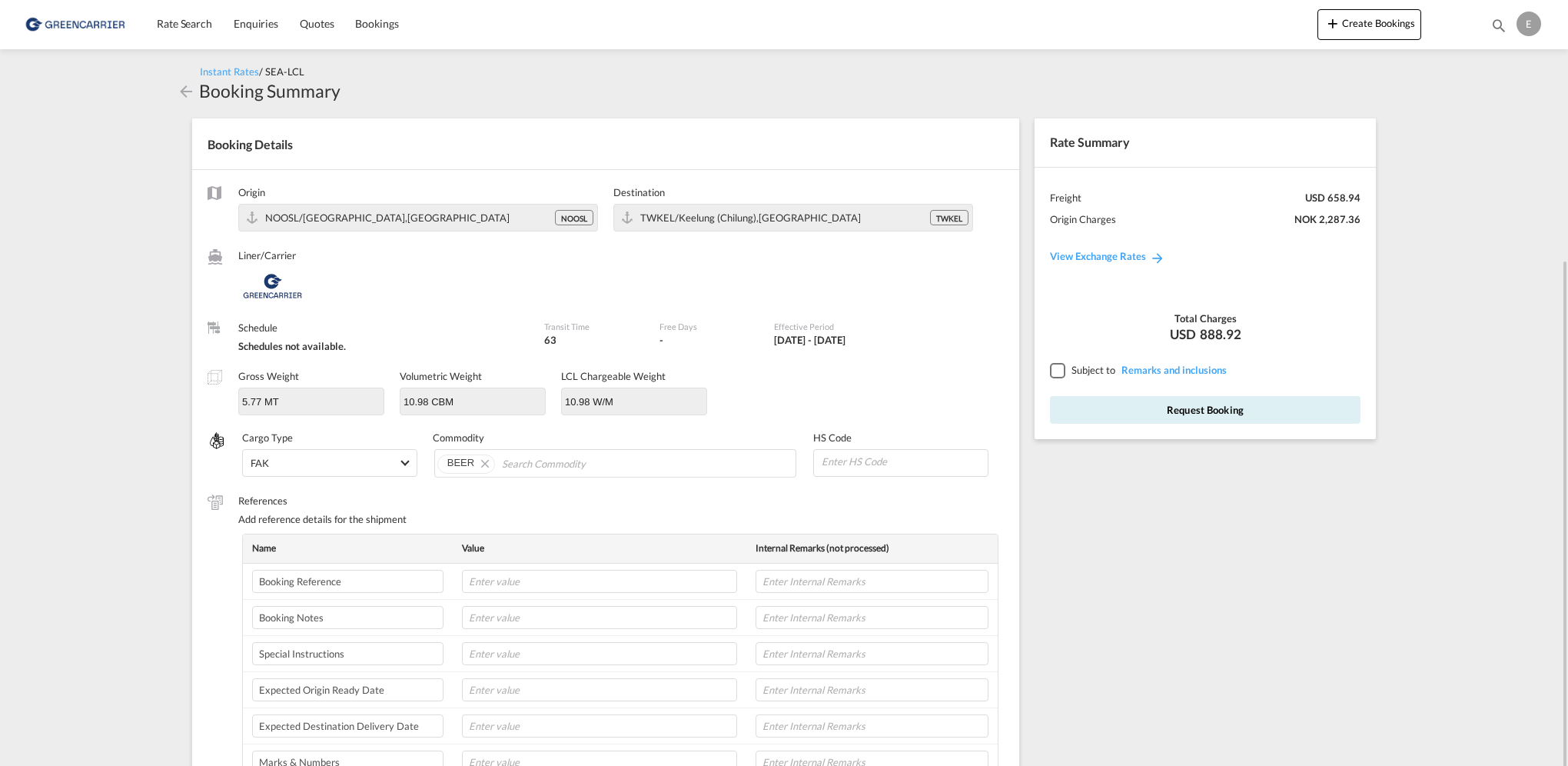
scroll to position [231, 0]
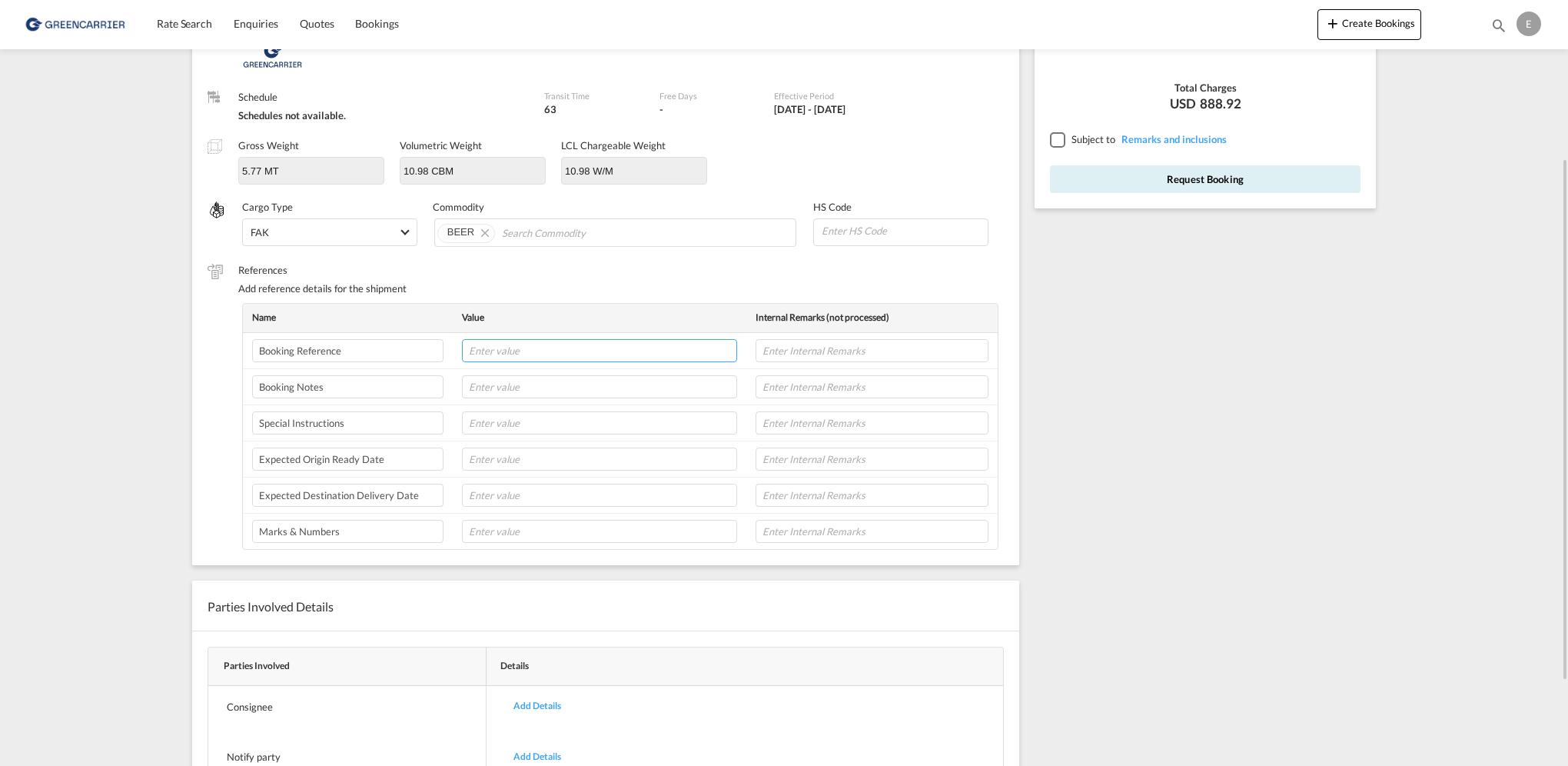
click at [505, 350] on input "text" at bounding box center [599, 351] width 276 height 23
paste input "SHNO00077708"
type input "SHNO00077708"
click at [518, 424] on input "text" at bounding box center [599, 424] width 276 height 23
click at [519, 448] on input "text" at bounding box center [599, 459] width 276 height 23
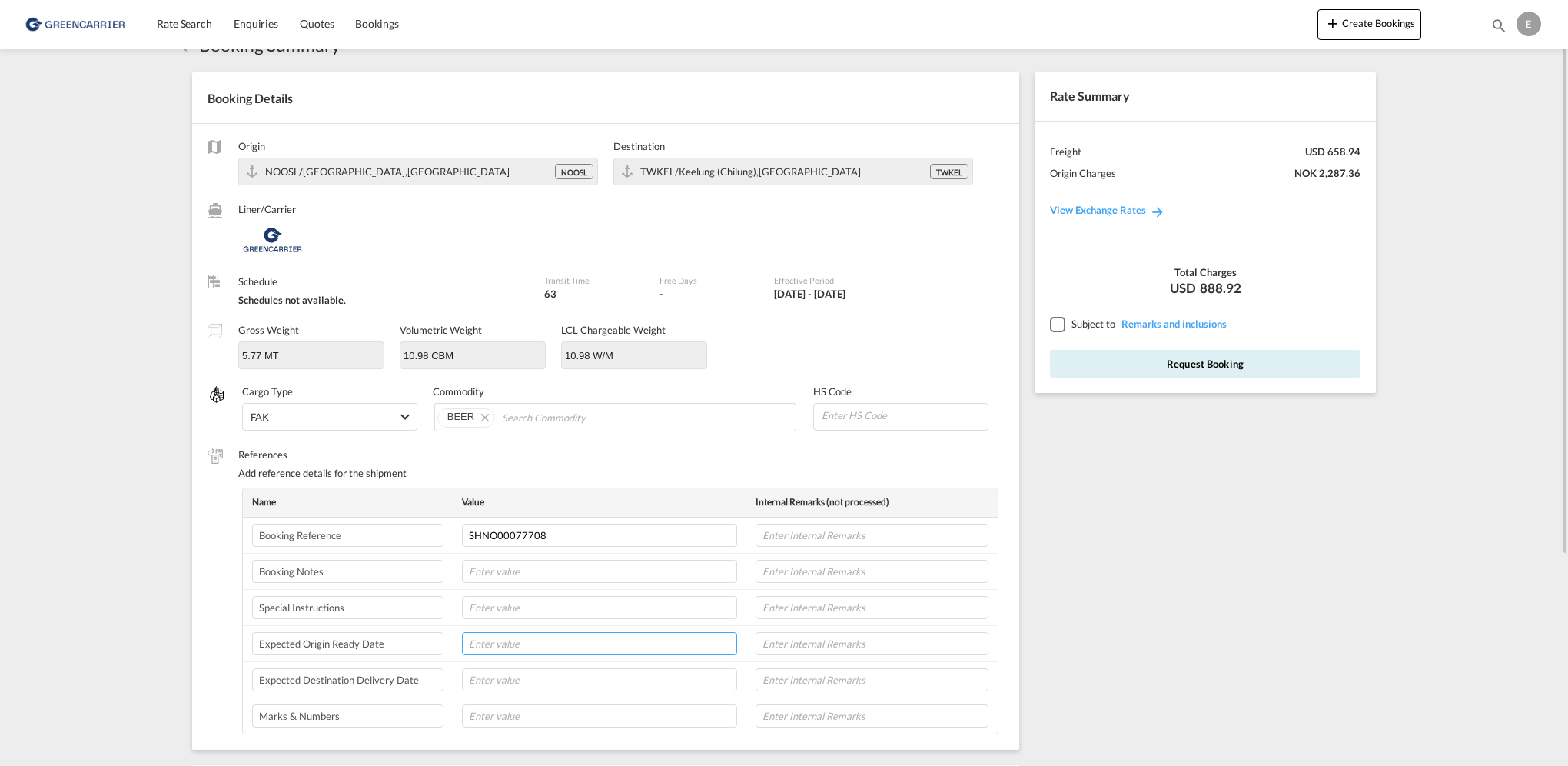
scroll to position [0, 0]
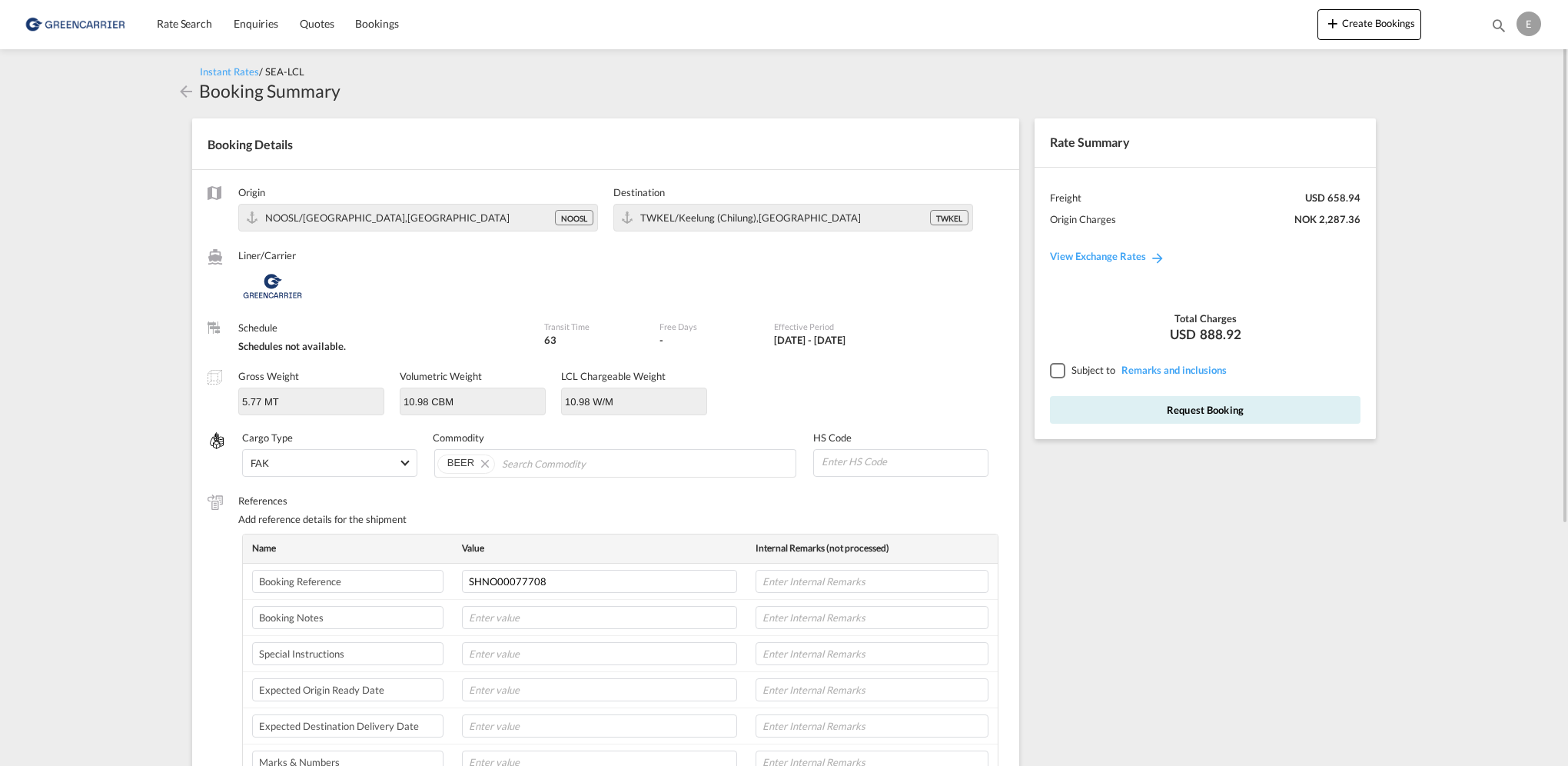
click at [1064, 368] on div at bounding box center [1057, 370] width 14 height 14
click at [1233, 412] on button "Request Booking" at bounding box center [1206, 409] width 311 height 28
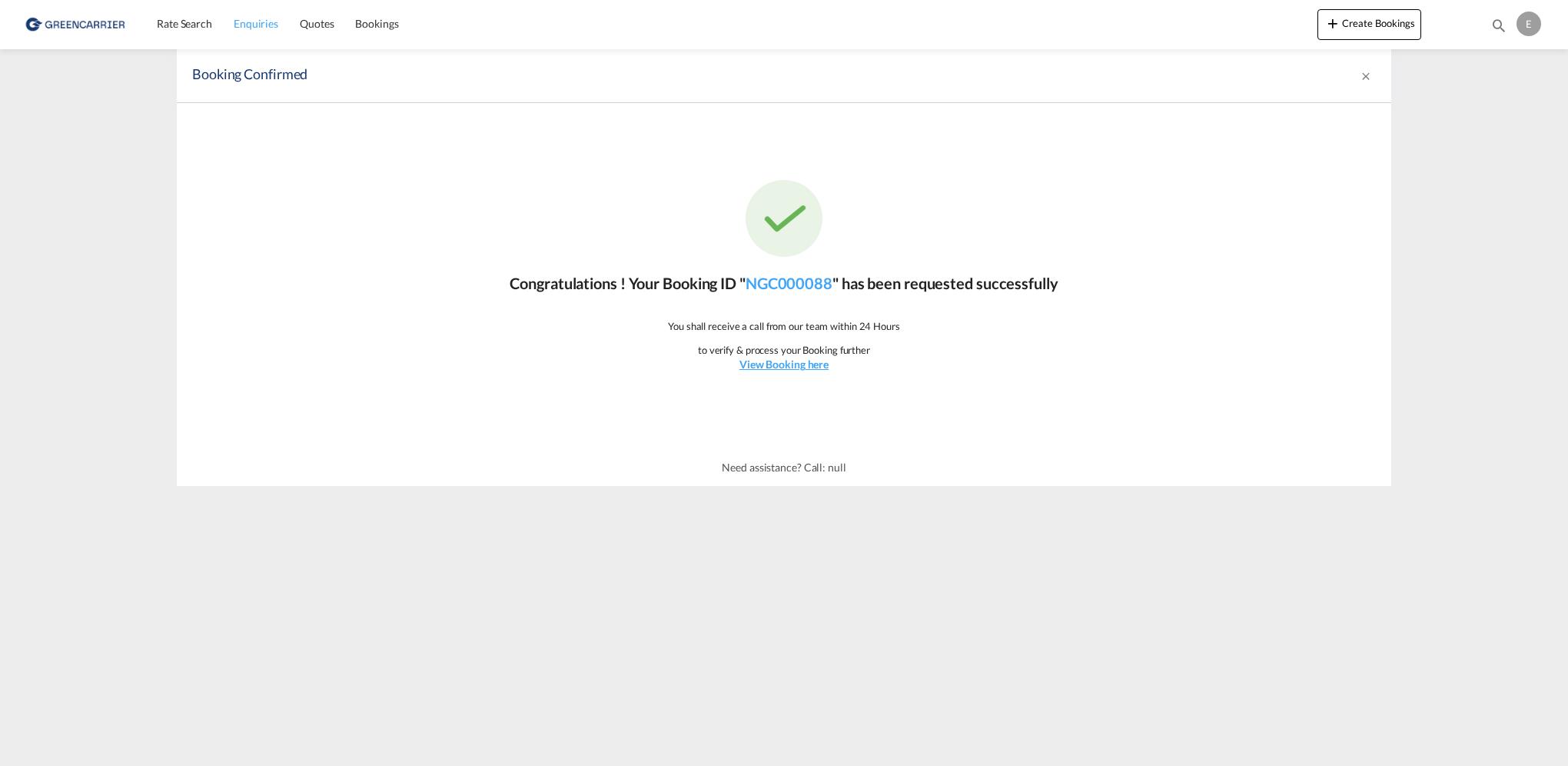
drag, startPoint x: 190, startPoint y: 27, endPoint x: 267, endPoint y: 6, distance: 79.8
click at [190, 27] on span "Rate Search" at bounding box center [185, 23] width 55 height 13
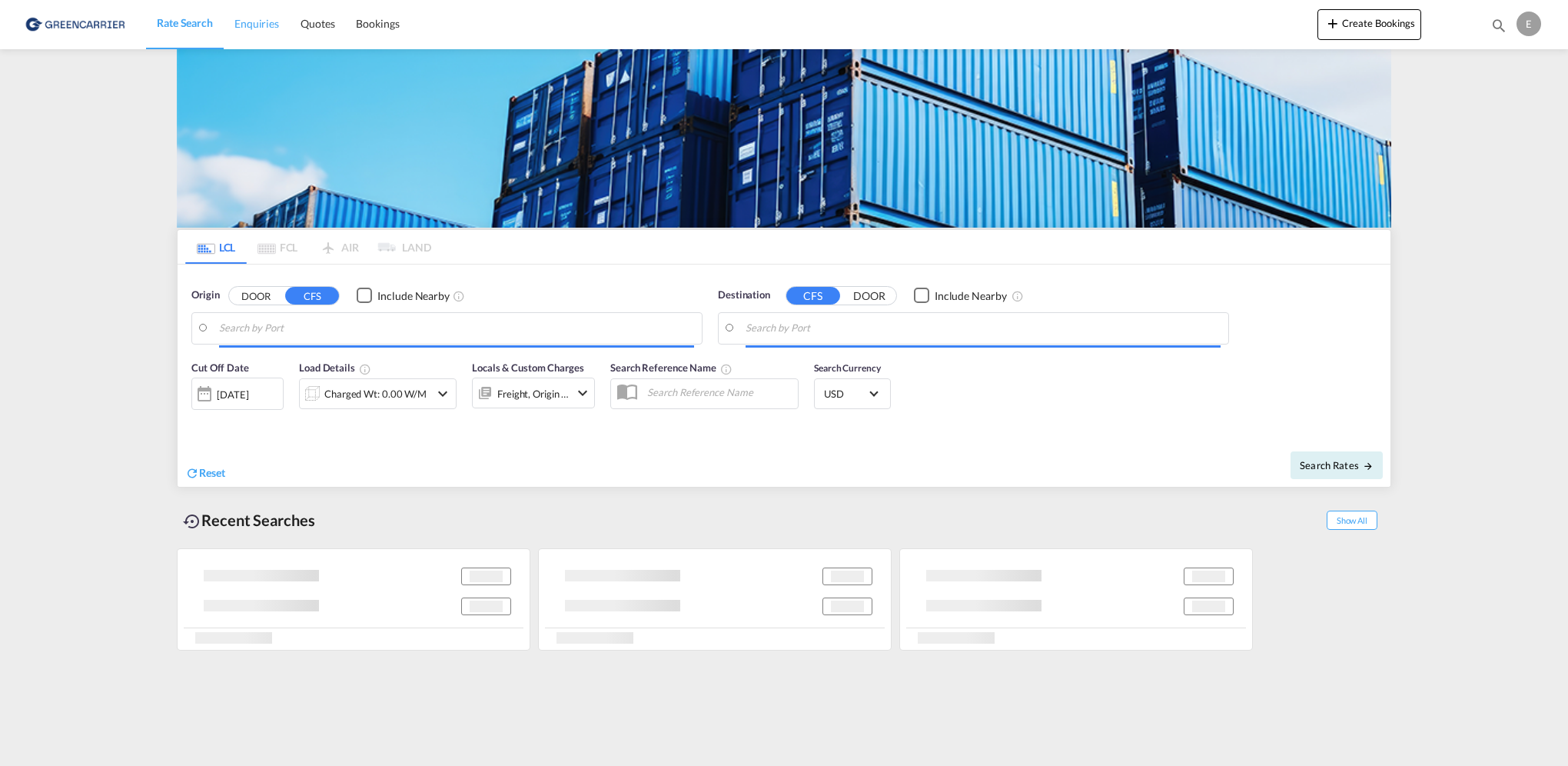
type input "[GEOGRAPHIC_DATA], NOOSL"
type input "Keelung (Chilung), TWKEL"
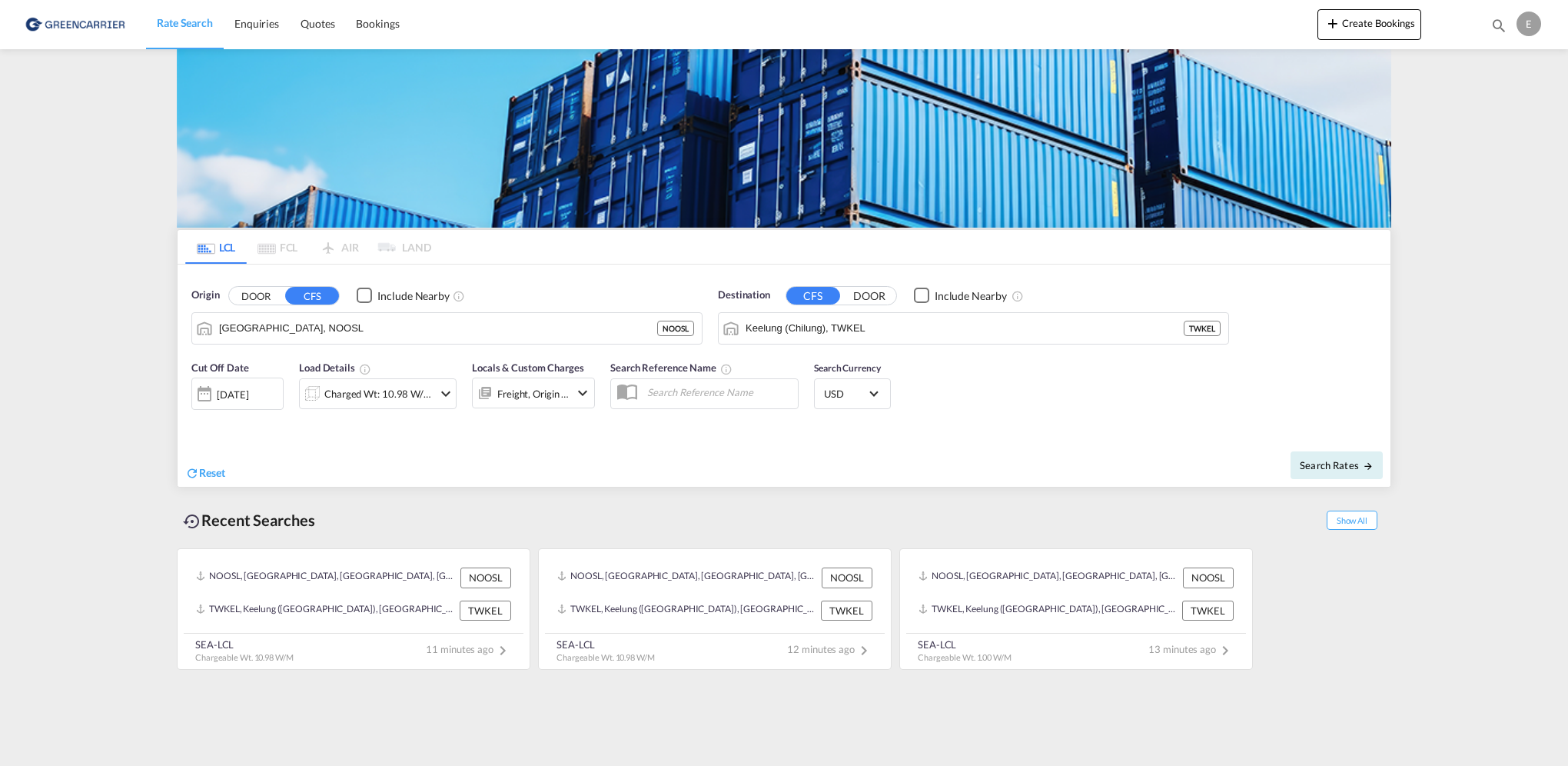
click at [448, 403] on div "Charged Wt: 10.98 W/M" at bounding box center [377, 393] width 158 height 31
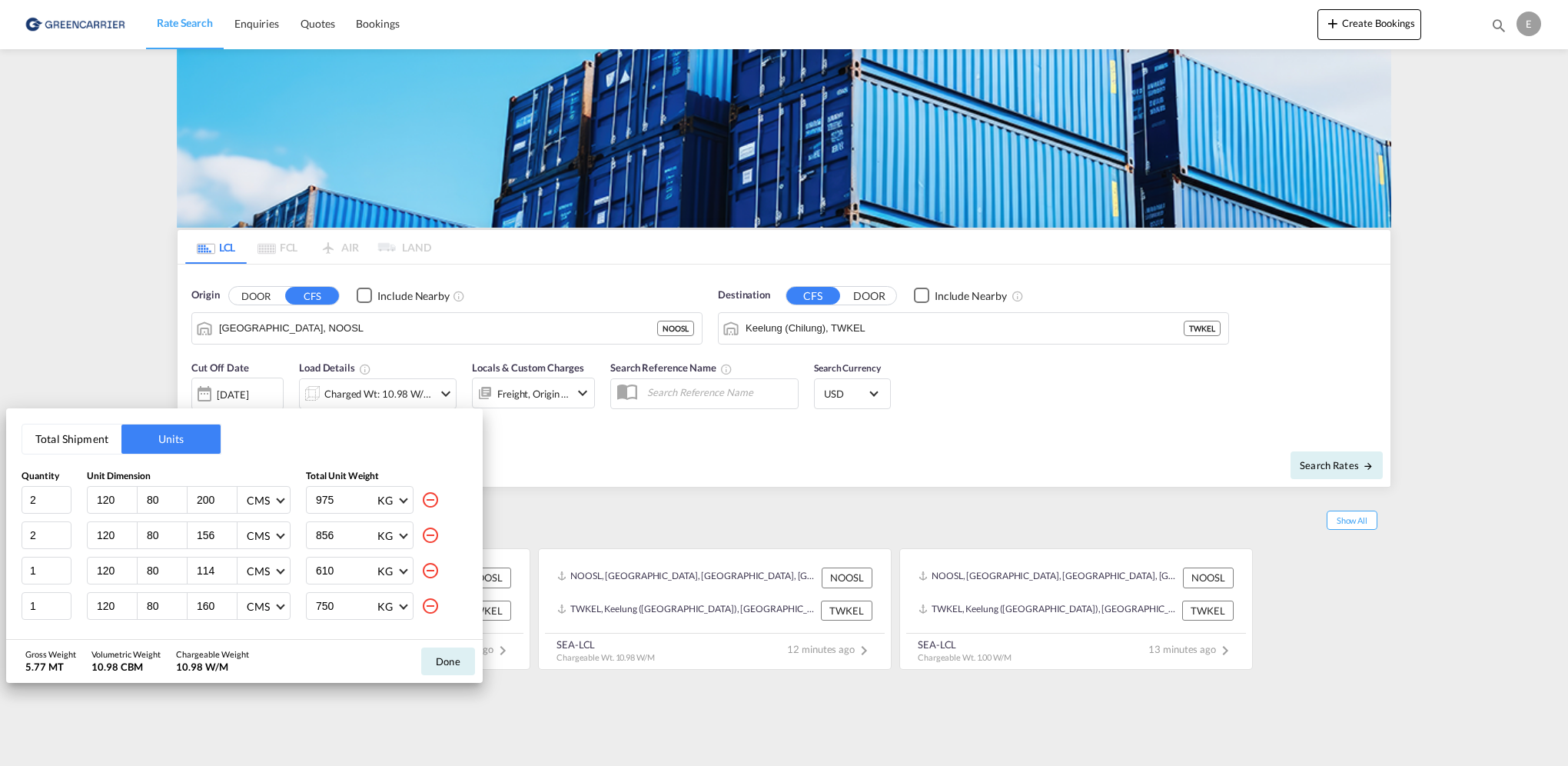
click at [422, 495] on md-icon "icon-minus-circle-outline" at bounding box center [431, 500] width 18 height 18
type input "156"
type input "856"
type input "1"
type input "114"
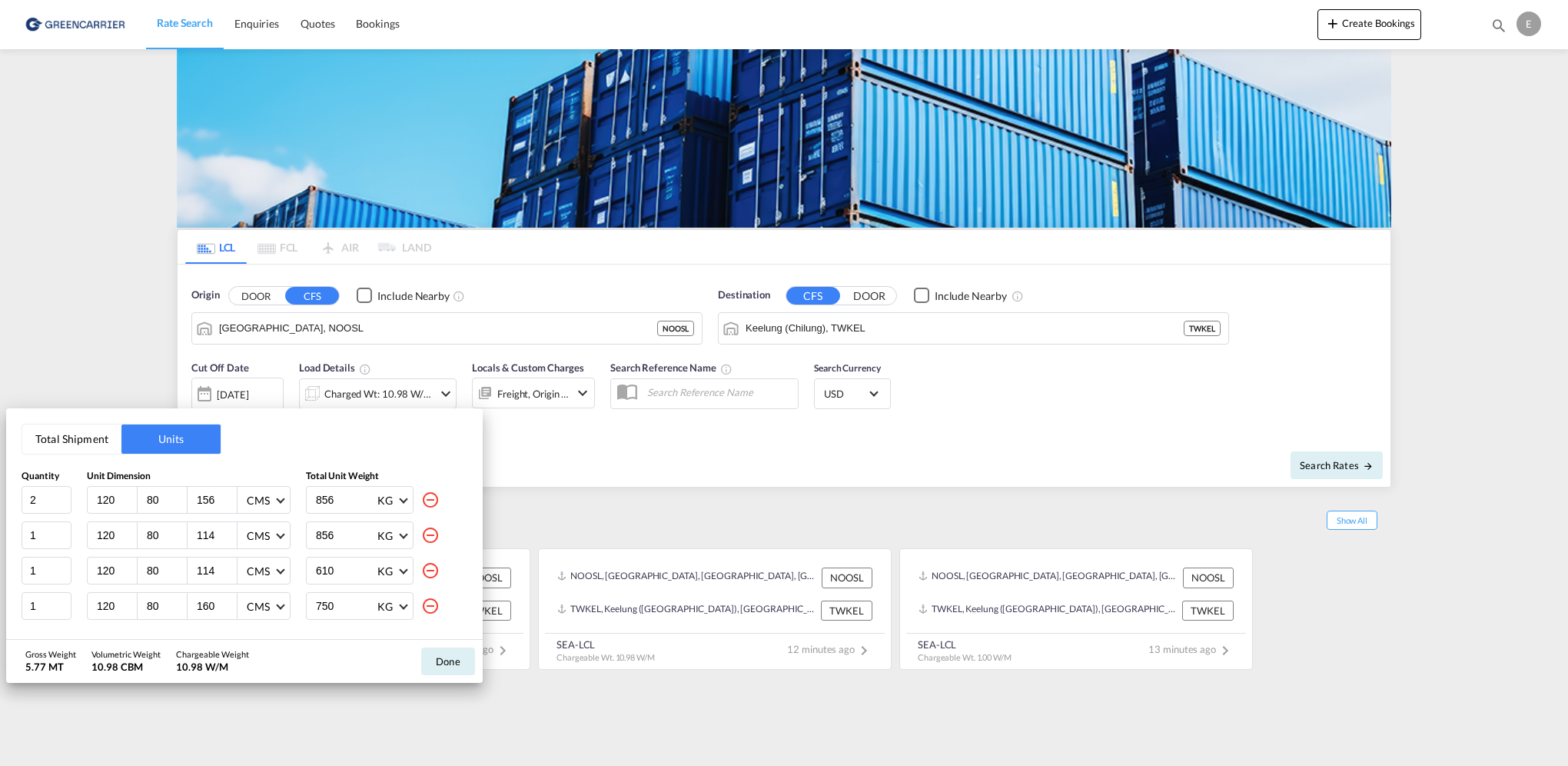
type input "610"
type input "160"
type input "750"
type input "158"
click at [422, 495] on md-icon "icon-minus-circle-outline" at bounding box center [431, 500] width 18 height 18
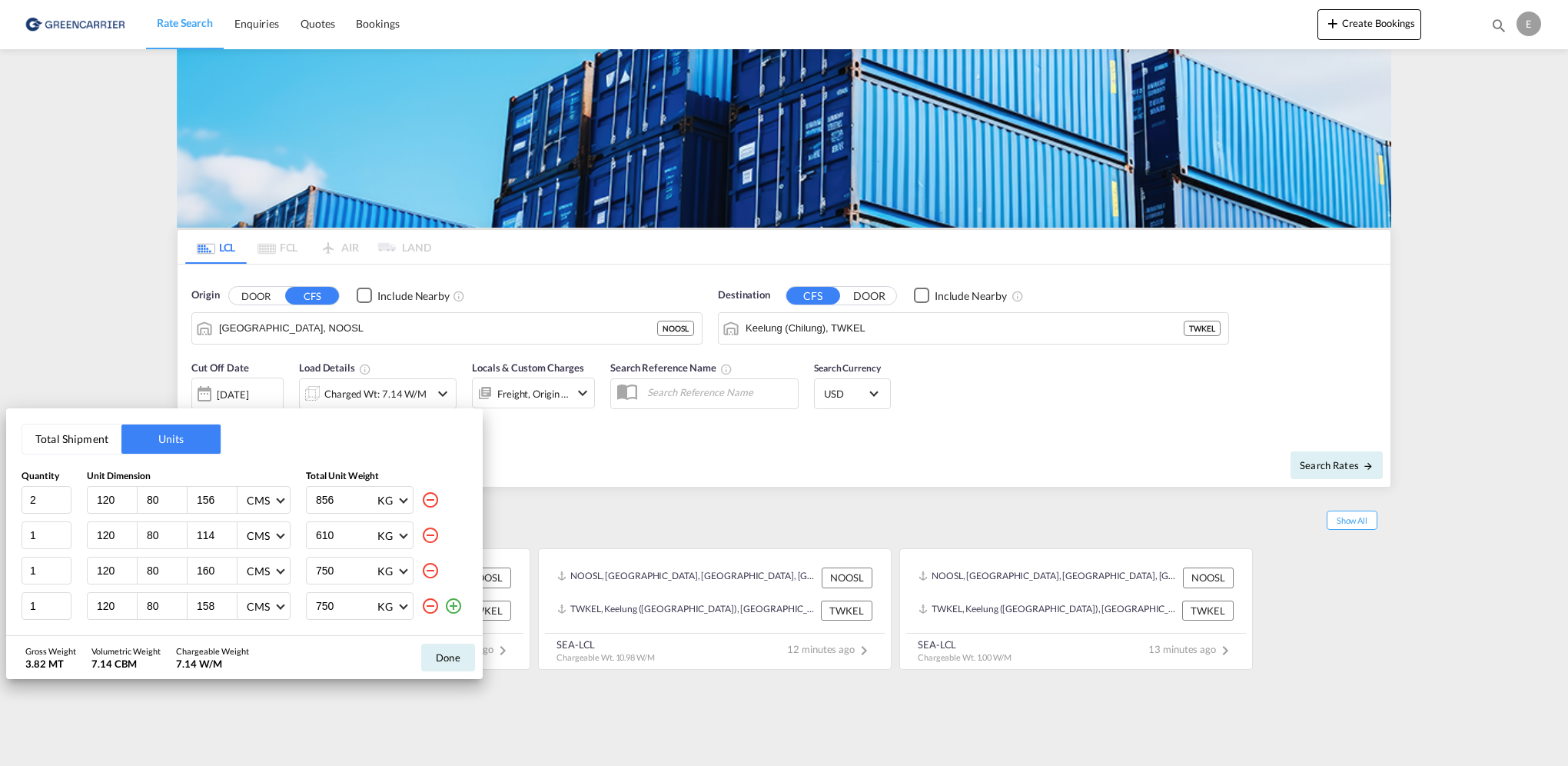
type input "1"
type input "114"
type input "610"
type input "160"
type input "750"
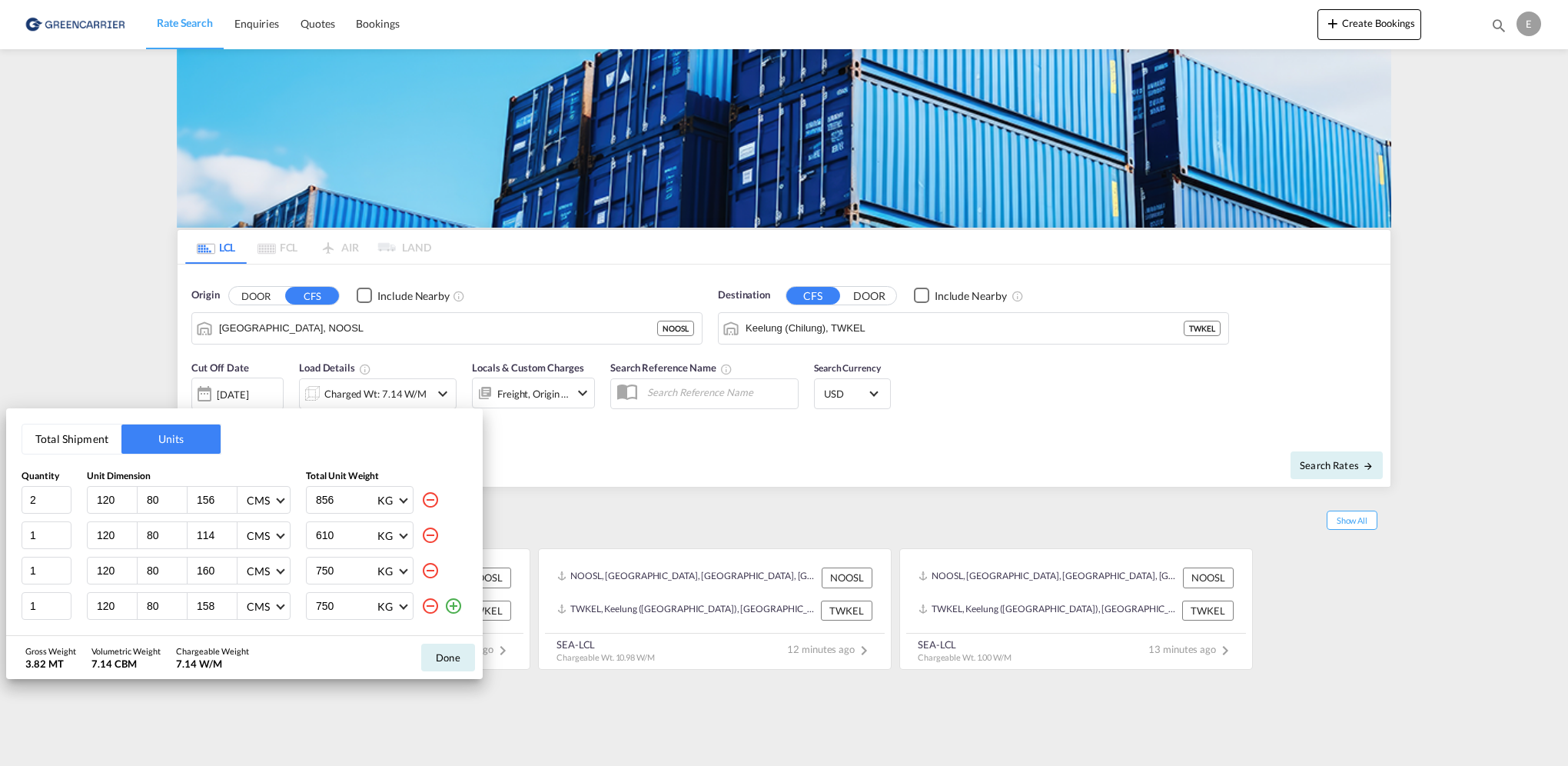
type input "158"
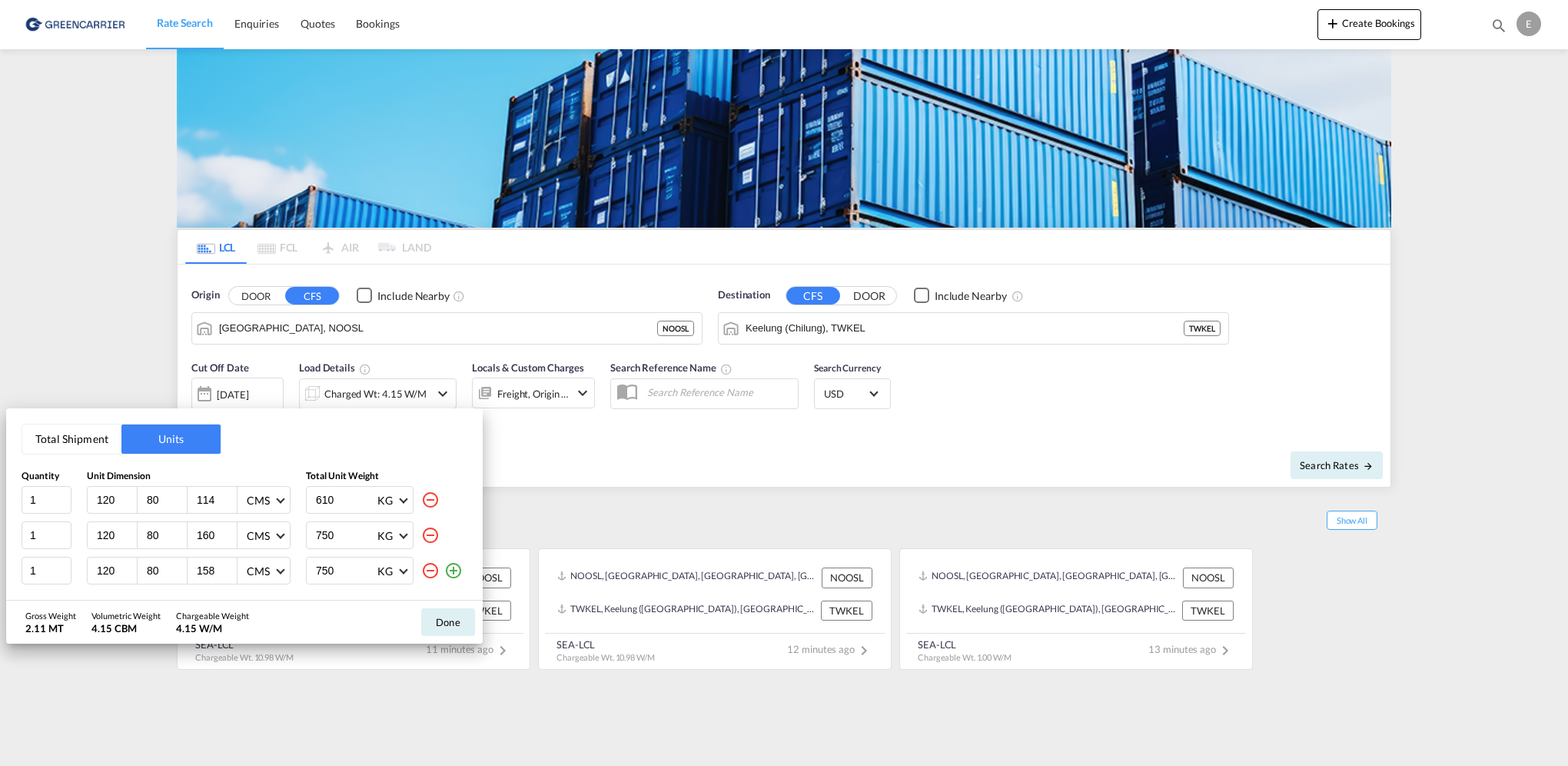
click at [422, 495] on md-icon "icon-minus-circle-outline" at bounding box center [431, 500] width 18 height 18
type input "160"
type input "750"
type input "158"
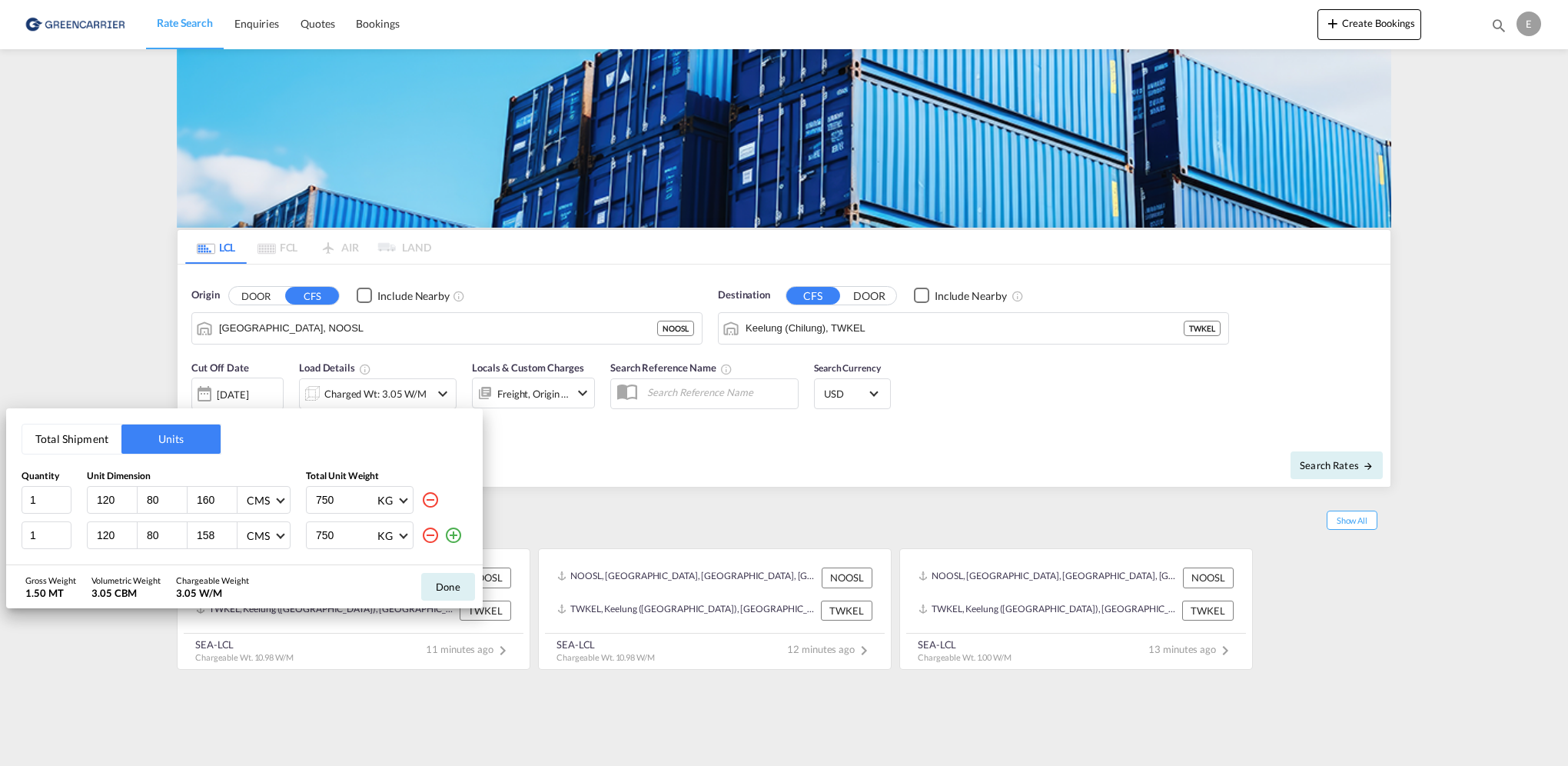
click at [422, 495] on md-icon "icon-minus-circle-outline" at bounding box center [431, 500] width 18 height 18
type input "158"
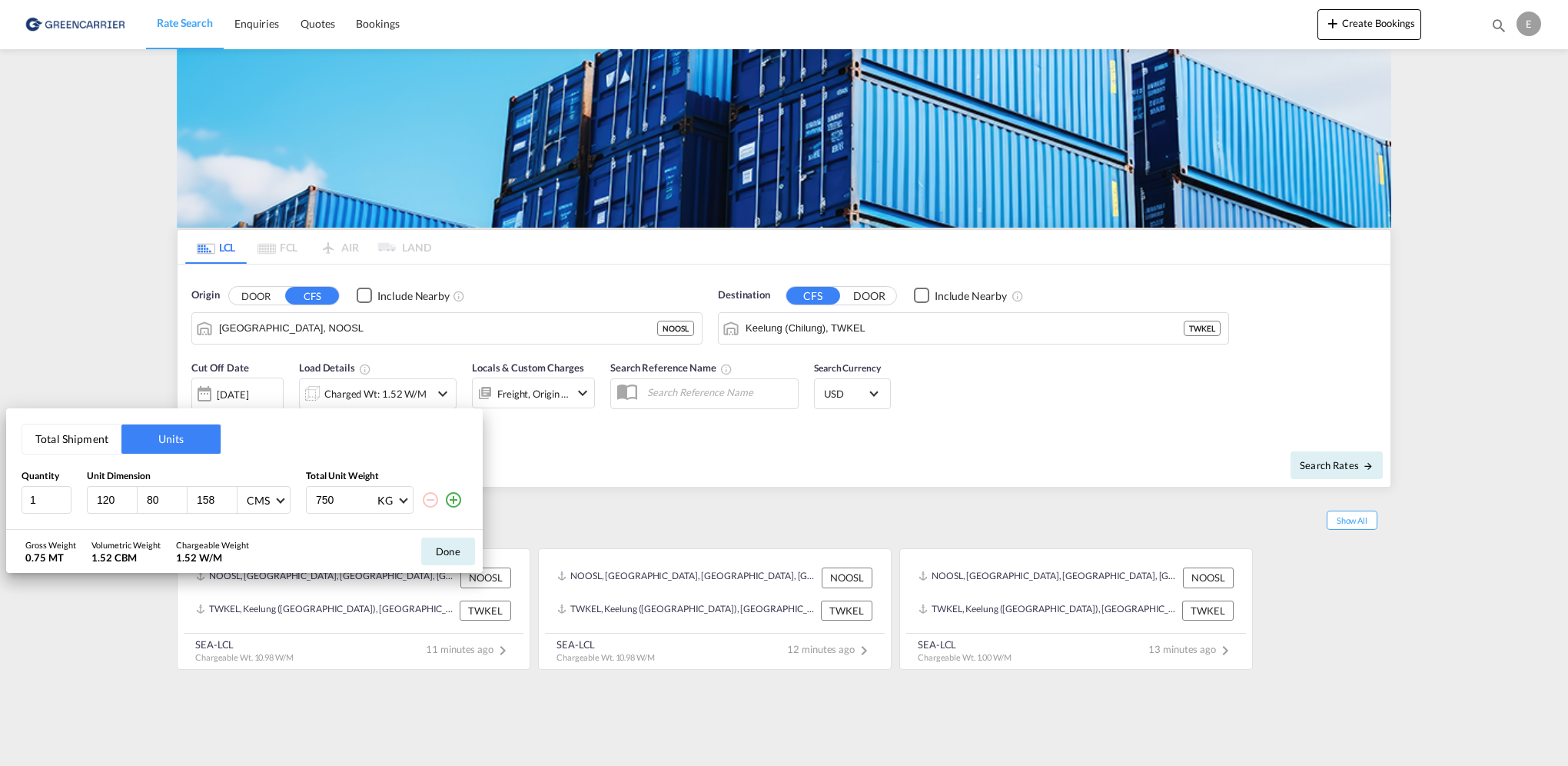
click at [72, 451] on button "Total Shipment" at bounding box center [72, 439] width 99 height 29
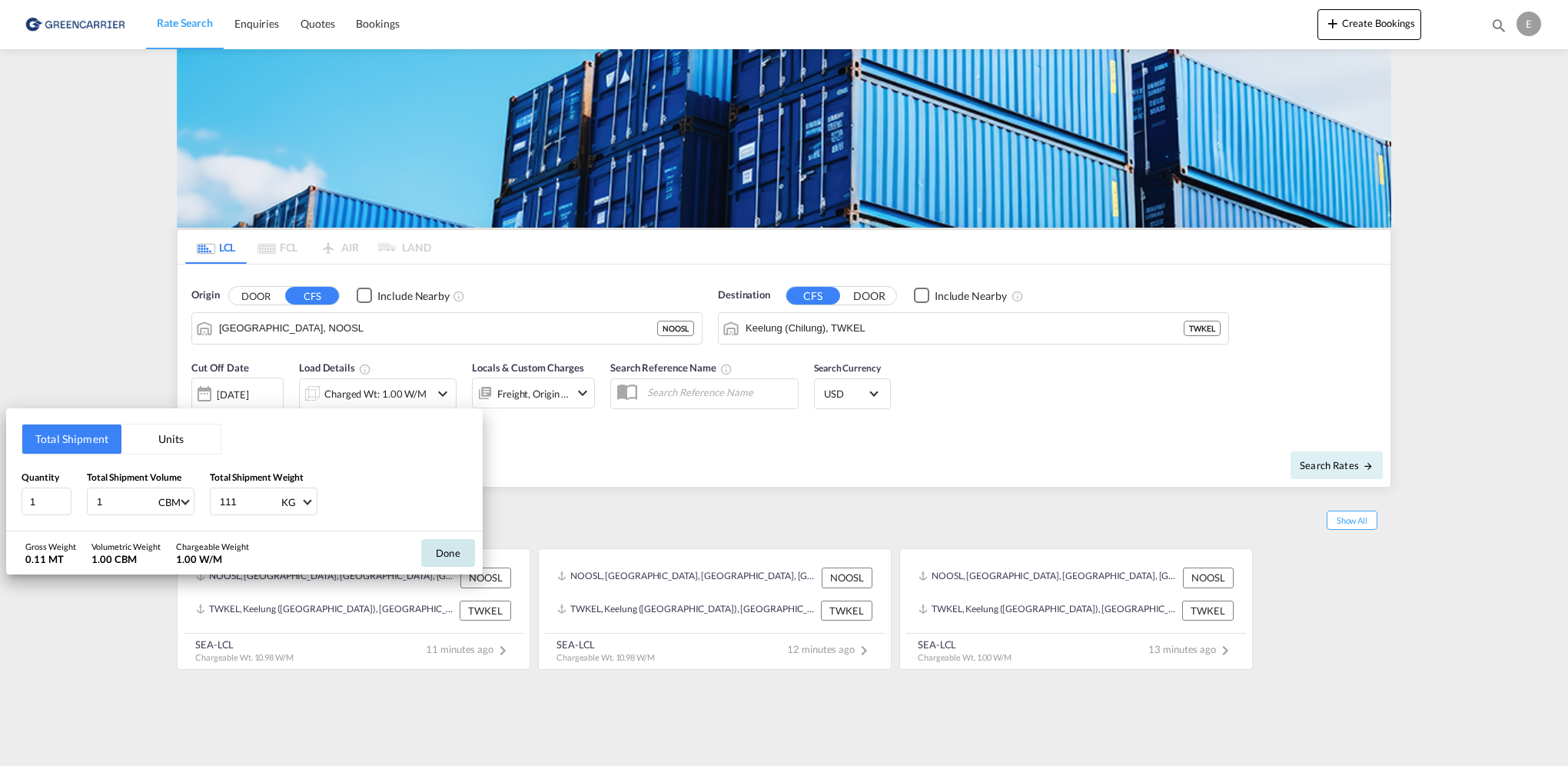
click at [437, 552] on button "Done" at bounding box center [448, 552] width 53 height 28
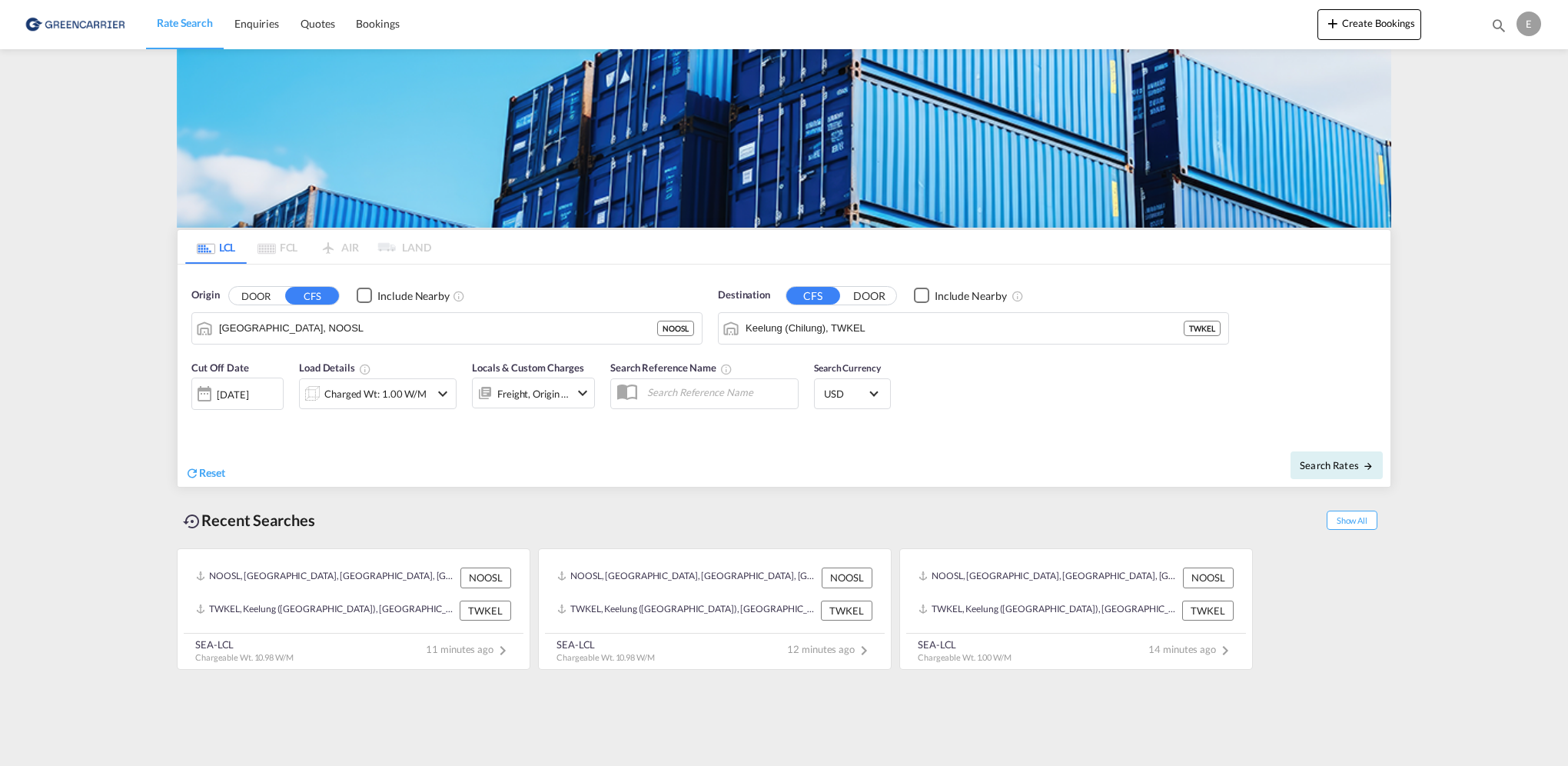
click at [998, 469] on div "Search Rates" at bounding box center [1090, 464] width 603 height 43
click at [1337, 468] on span "Search Rates" at bounding box center [1337, 465] width 73 height 13
type input "NOOSL to TWKEL / [DATE]"
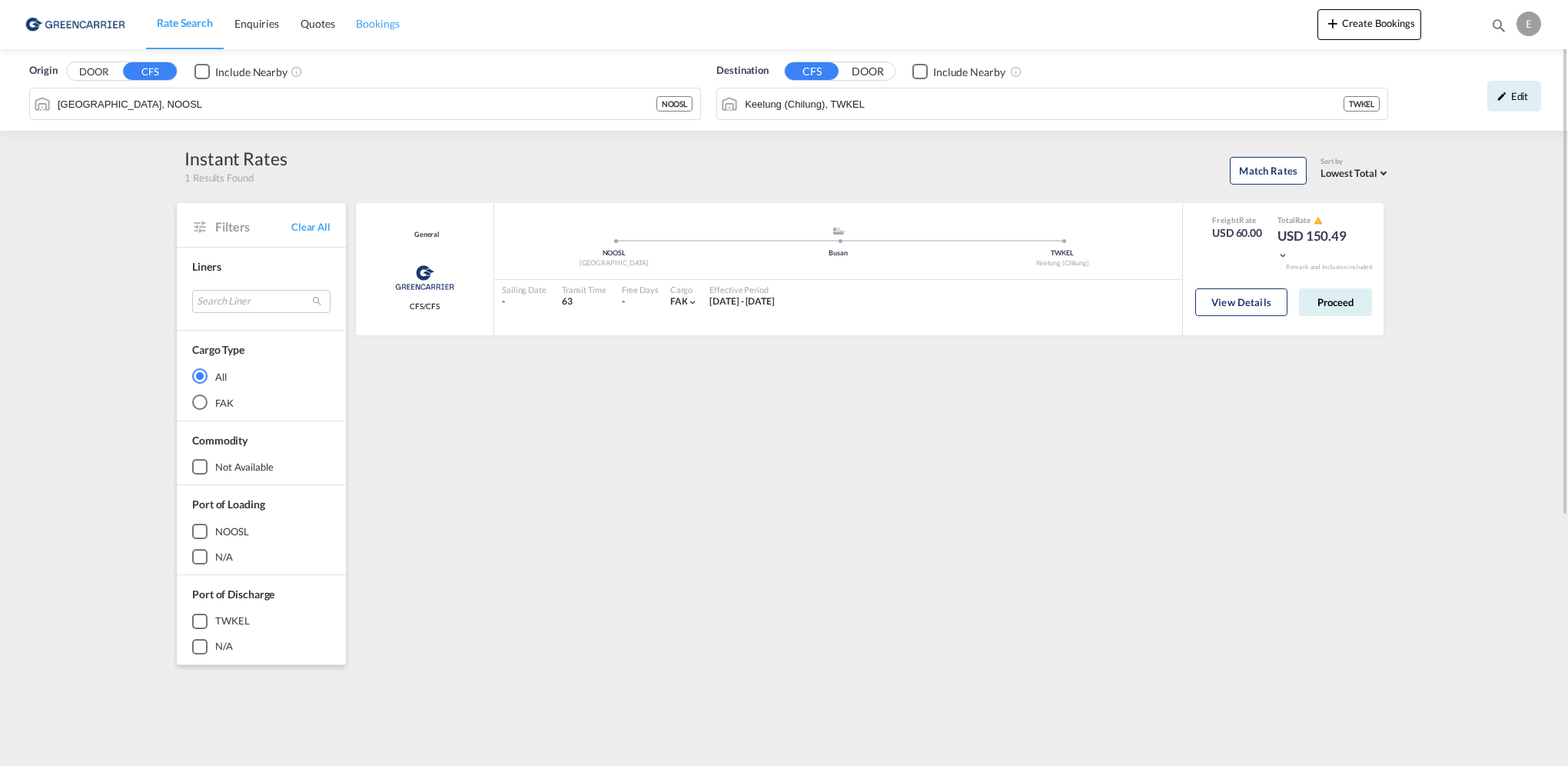
click at [373, 23] on span "Bookings" at bounding box center [377, 23] width 43 height 13
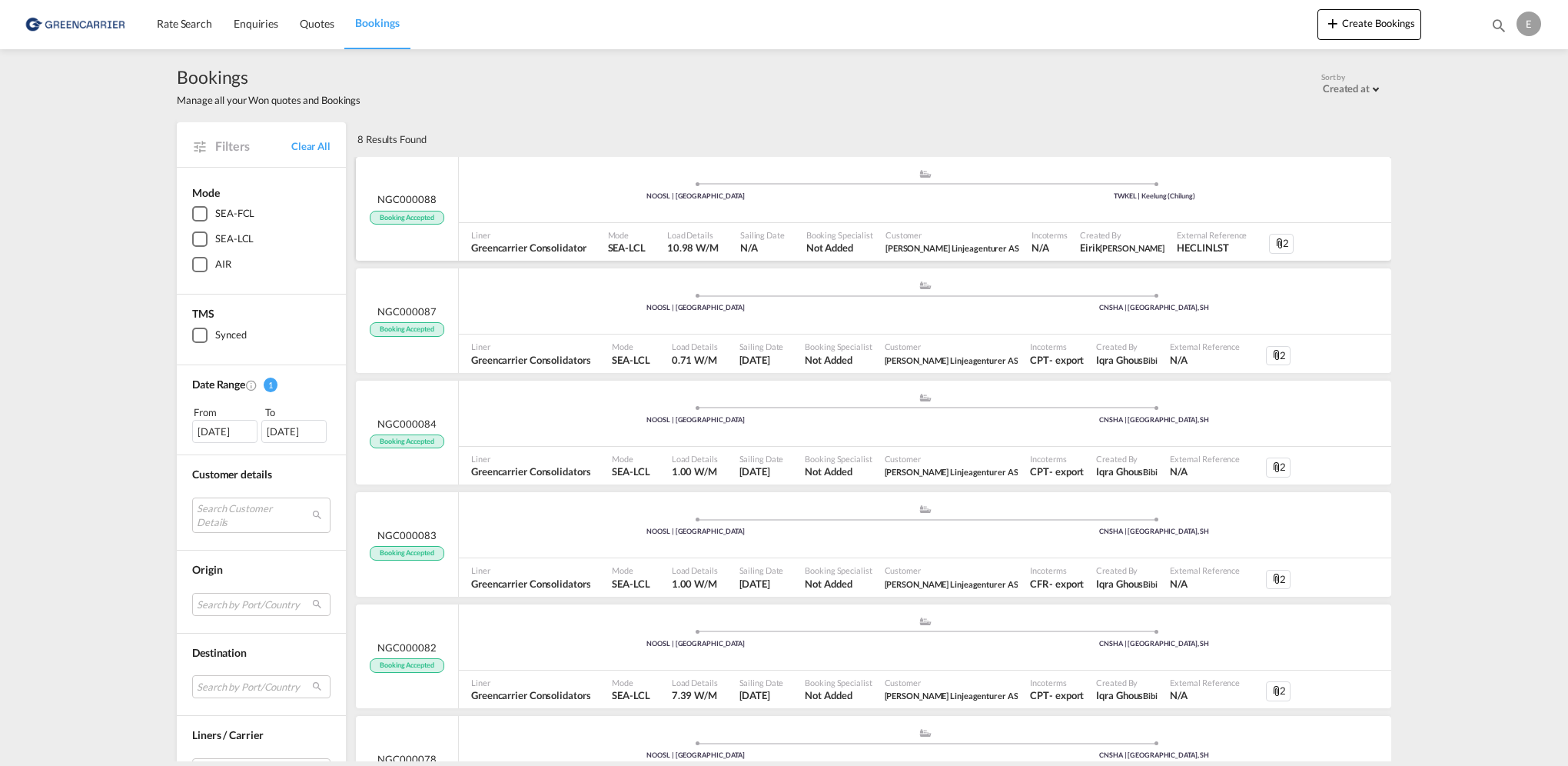
click at [1274, 239] on md-icon "icon-attachment" at bounding box center [1280, 244] width 13 height 13
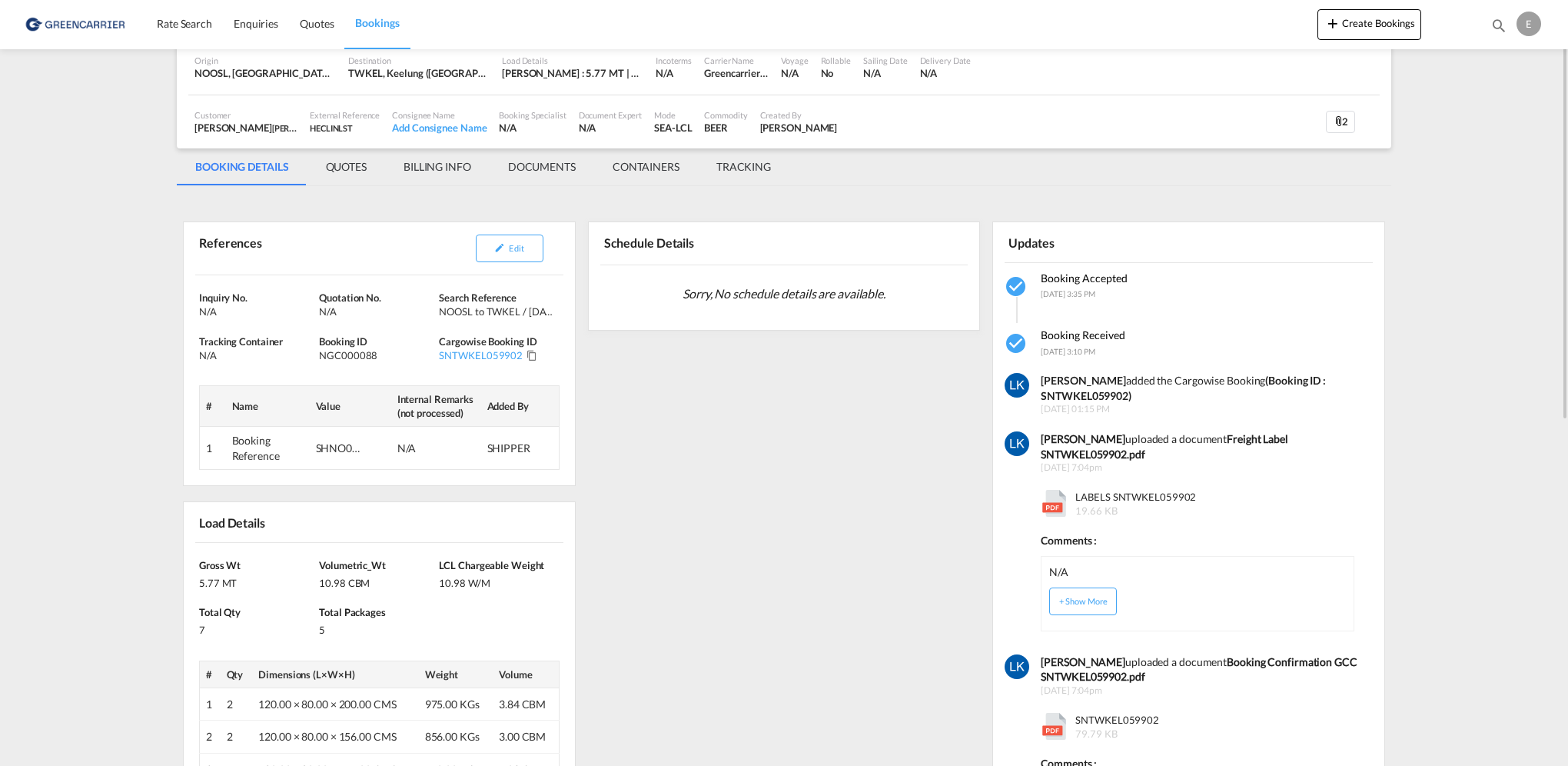
scroll to position [231, 0]
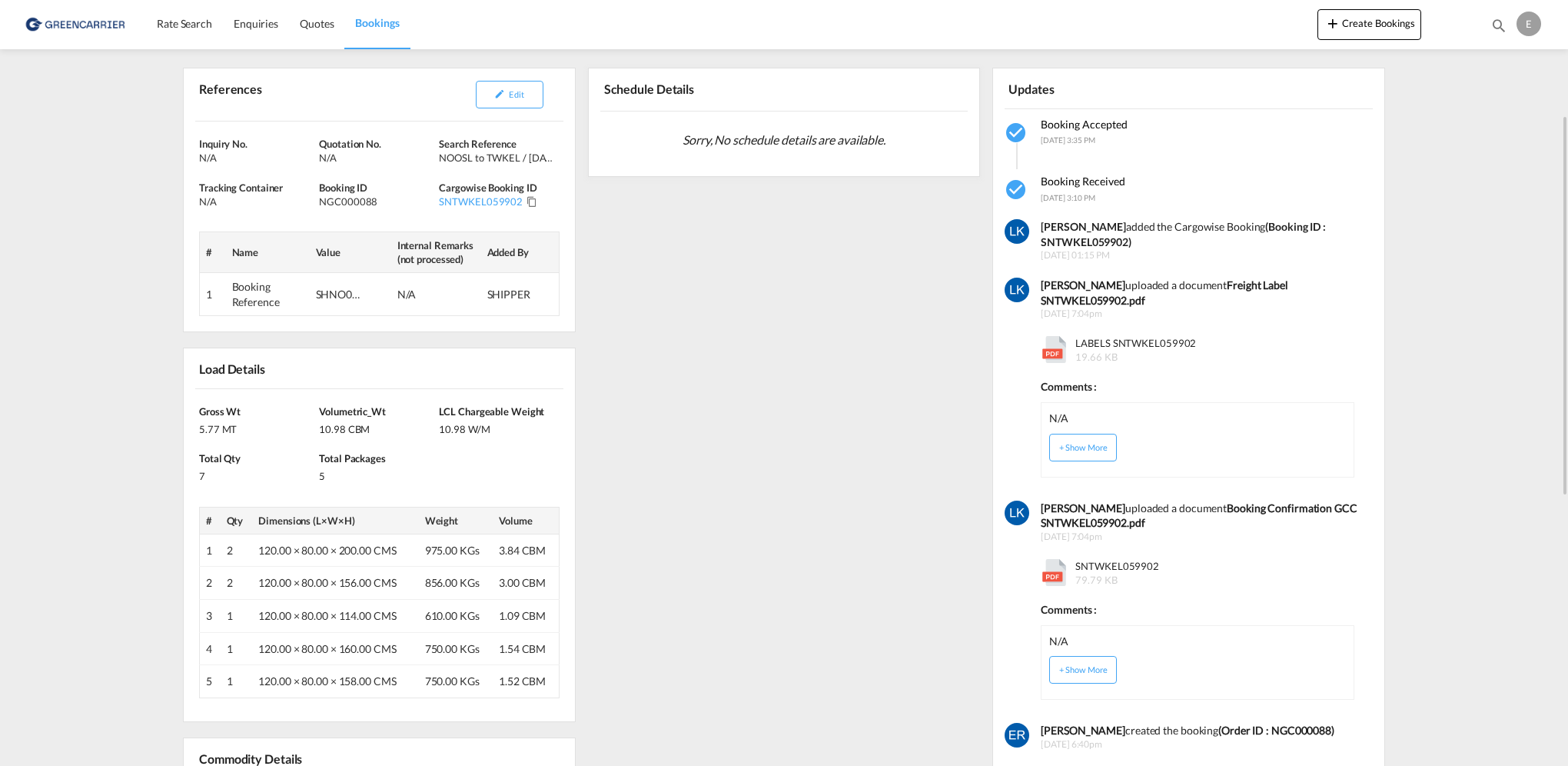
click at [1130, 336] on span "LABELS SNTWKEL059902 19.66 KB" at bounding box center [1134, 349] width 124 height 28
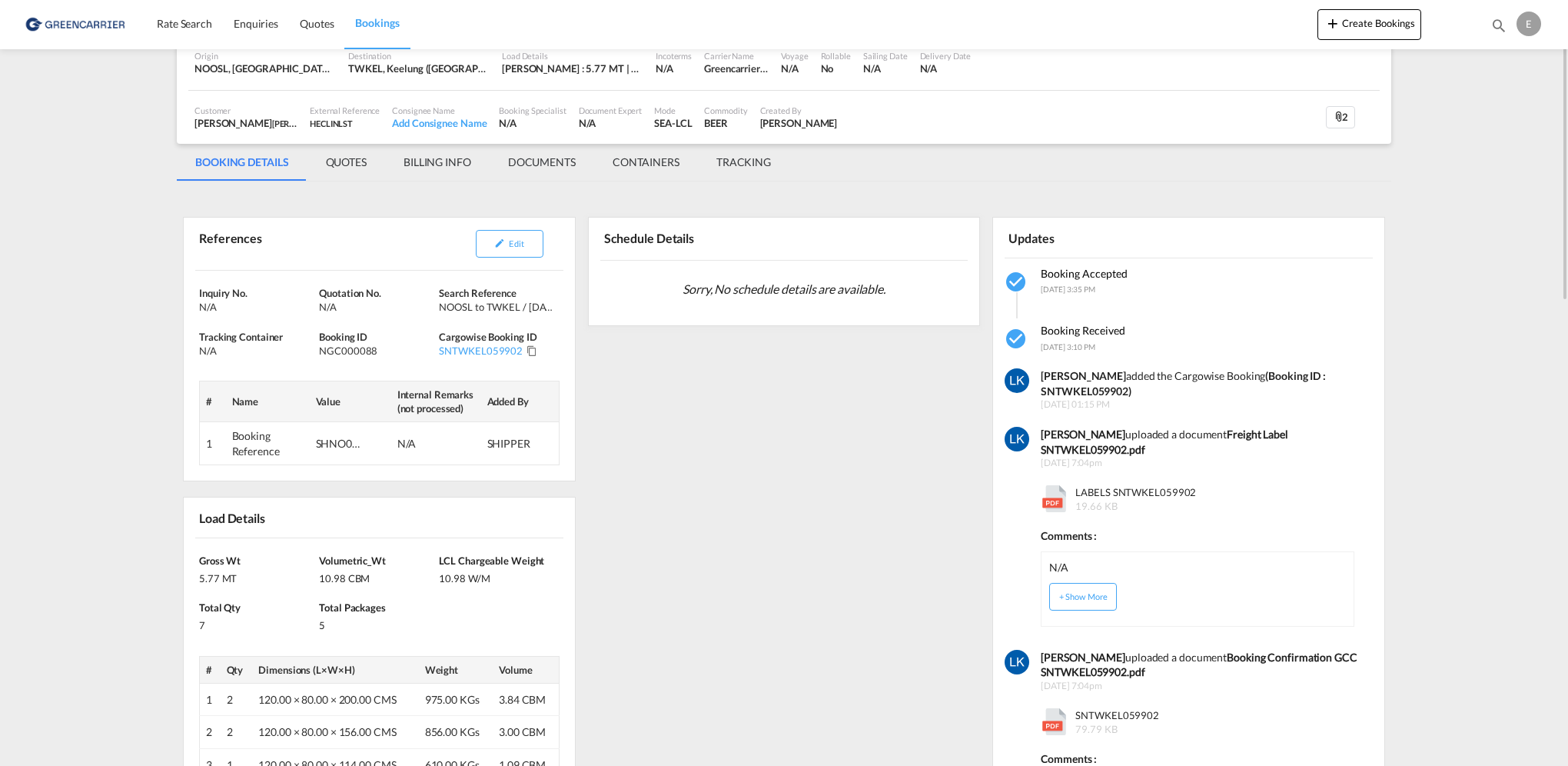
scroll to position [0, 0]
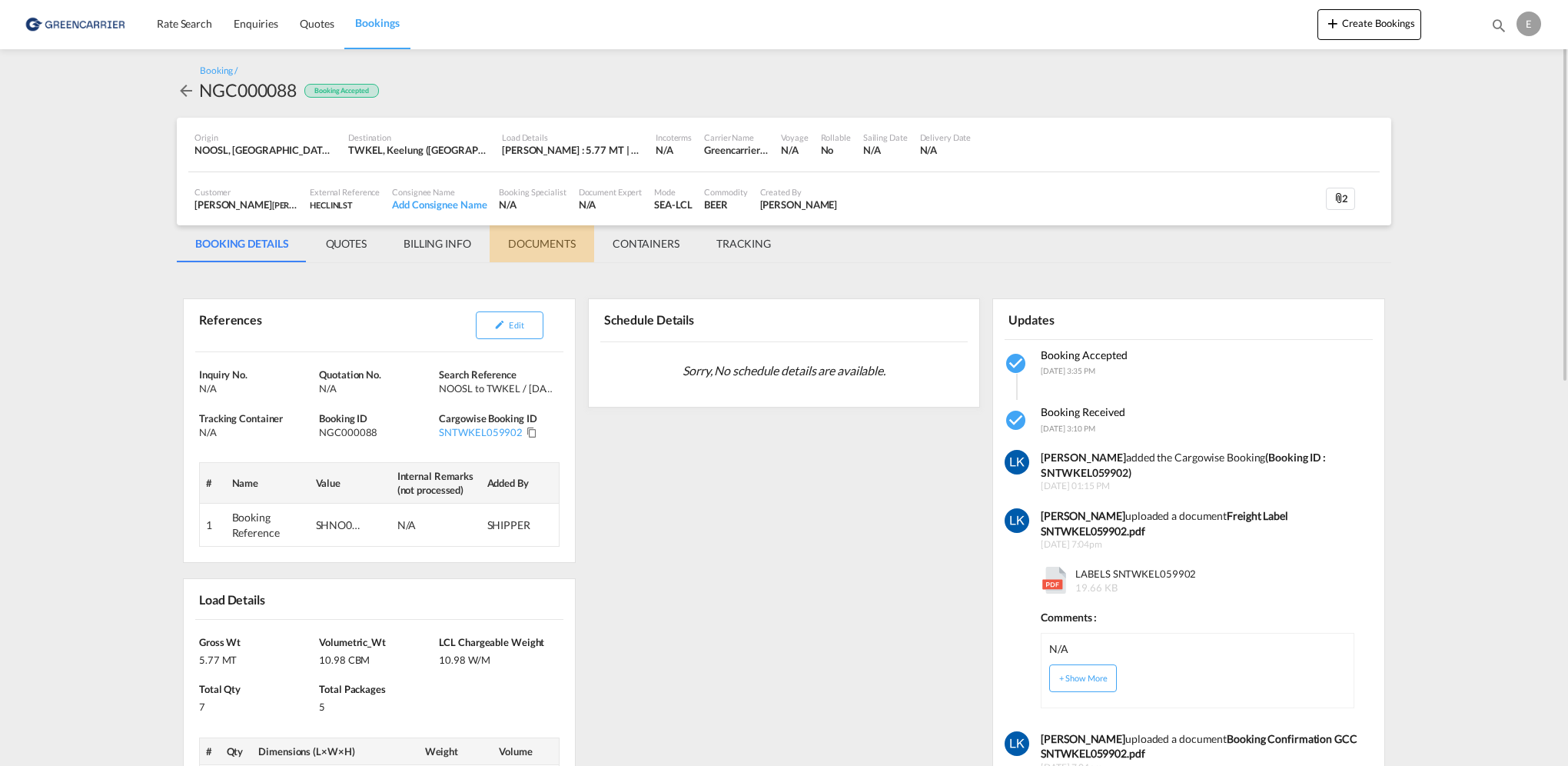
click at [536, 240] on md-tab-item "DOCUMENTS" at bounding box center [542, 244] width 104 height 37
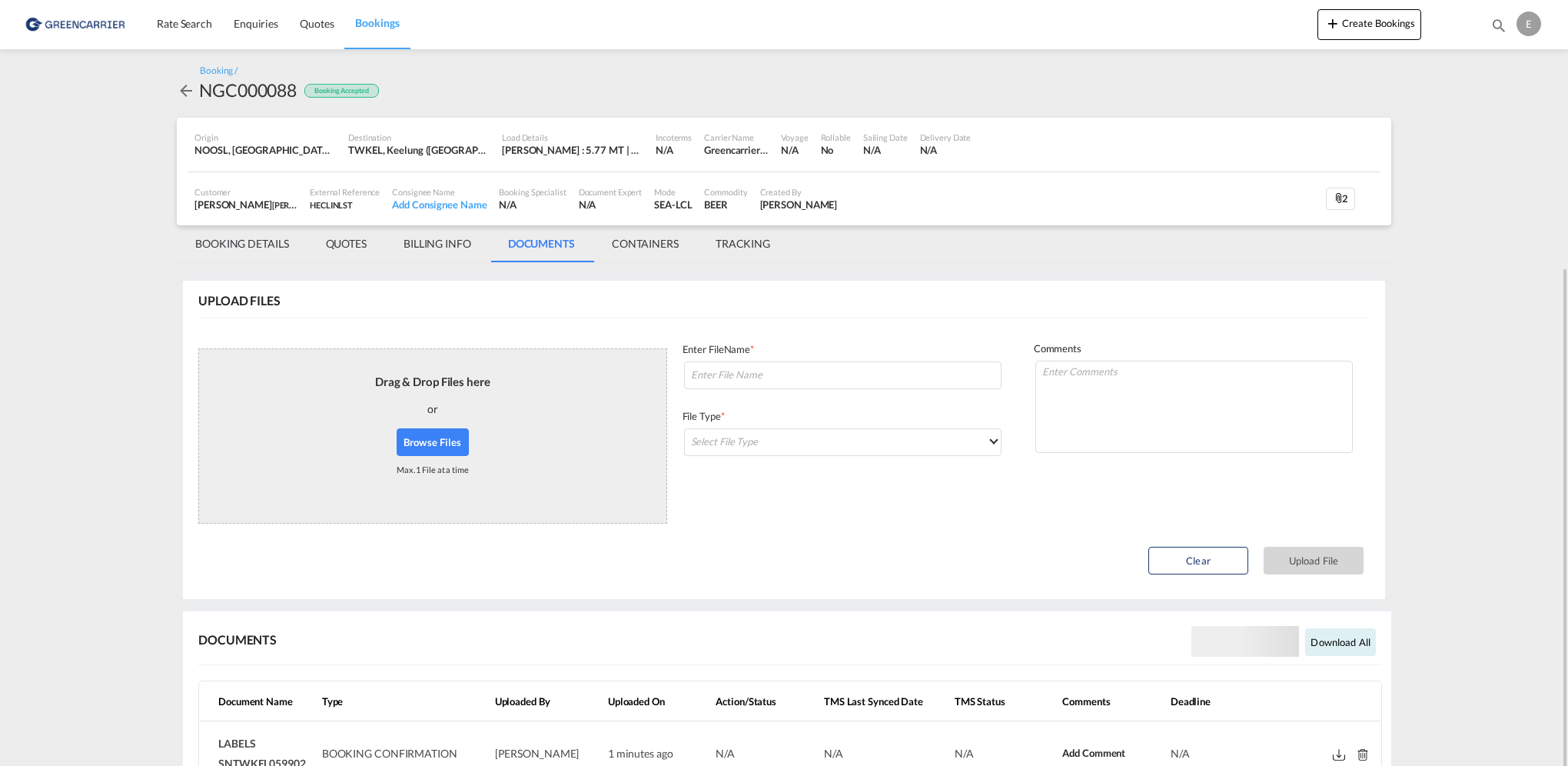
scroll to position [145, 0]
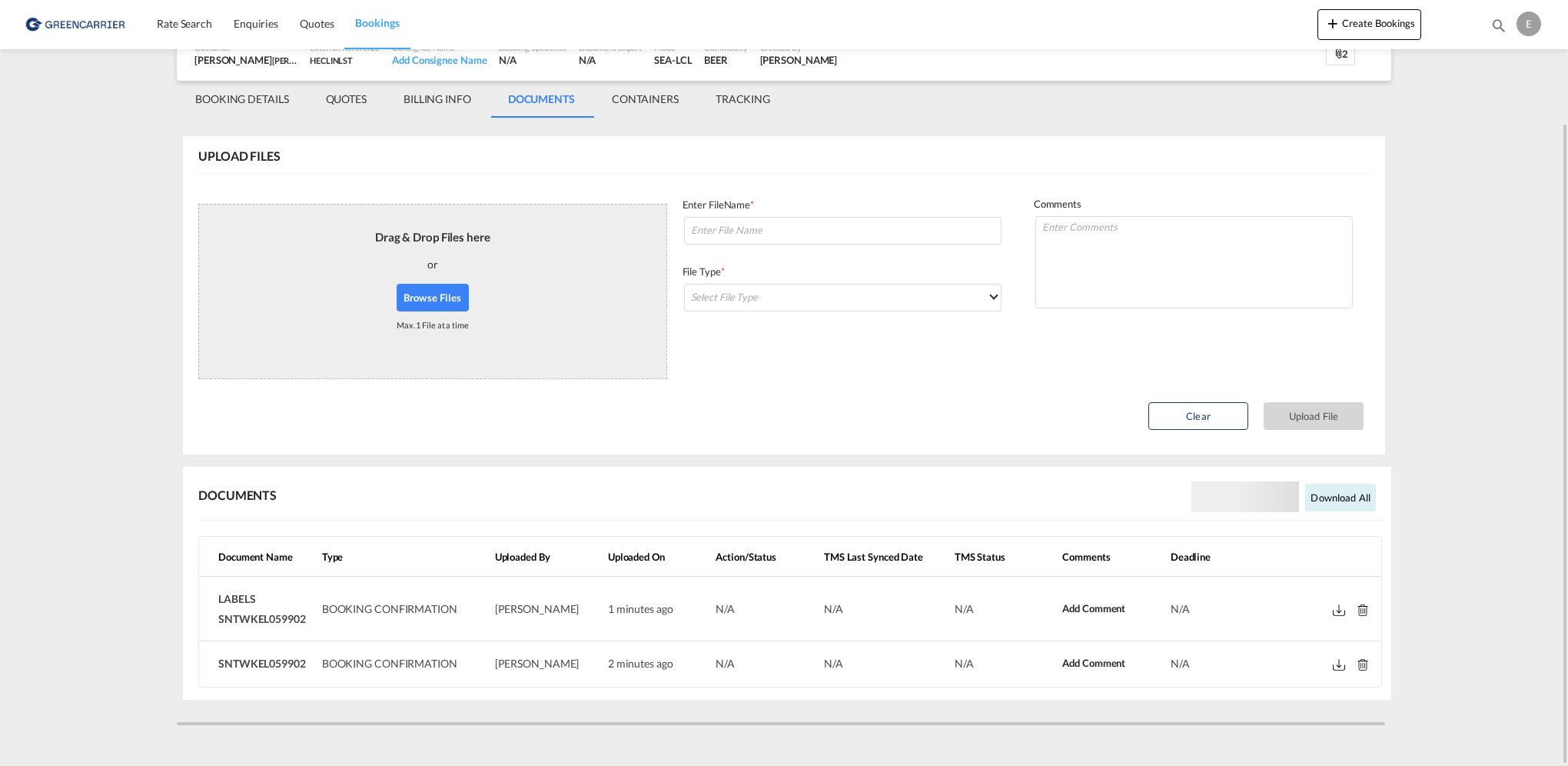
click at [1334, 606] on md-icon at bounding box center [1339, 611] width 13 height 12
click at [1334, 660] on md-icon at bounding box center [1339, 665] width 13 height 12
